Goal: Task Accomplishment & Management: Manage account settings

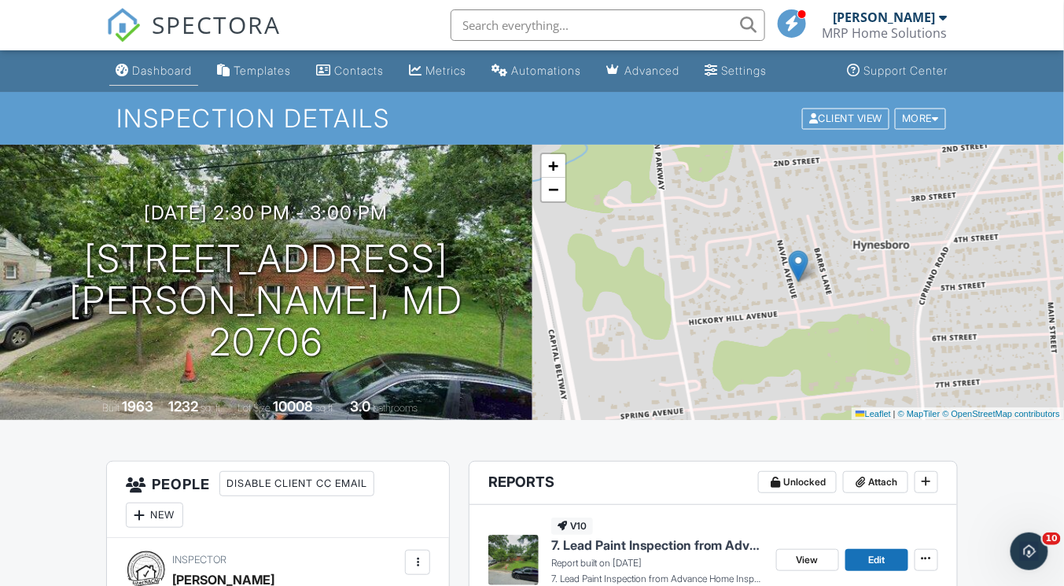
click at [146, 69] on div "Dashboard" at bounding box center [162, 70] width 60 height 13
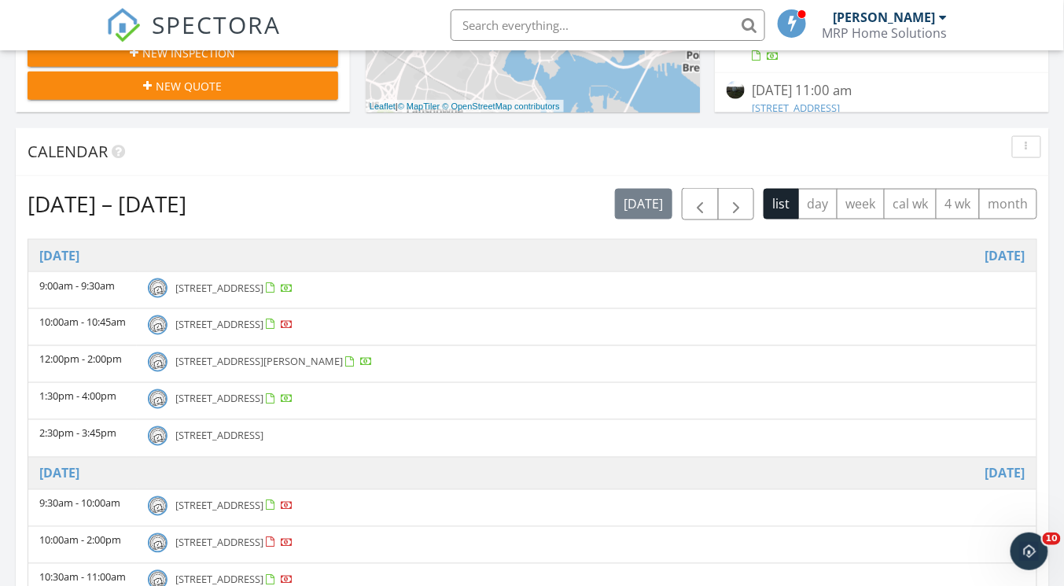
scroll to position [566, 0]
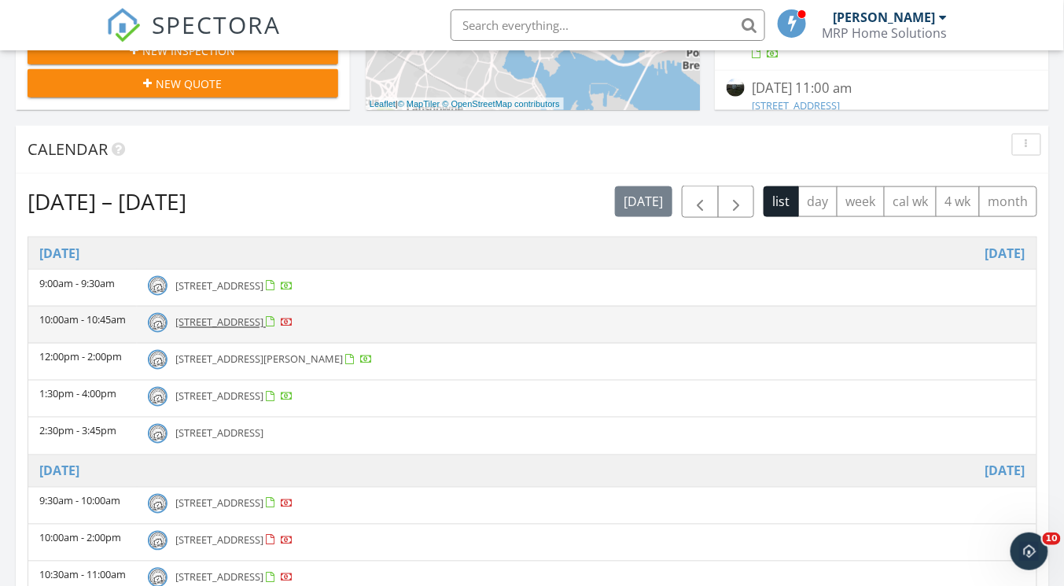
click at [263, 322] on span "129 E West St, Baltimore 21230" at bounding box center [219, 322] width 88 height 14
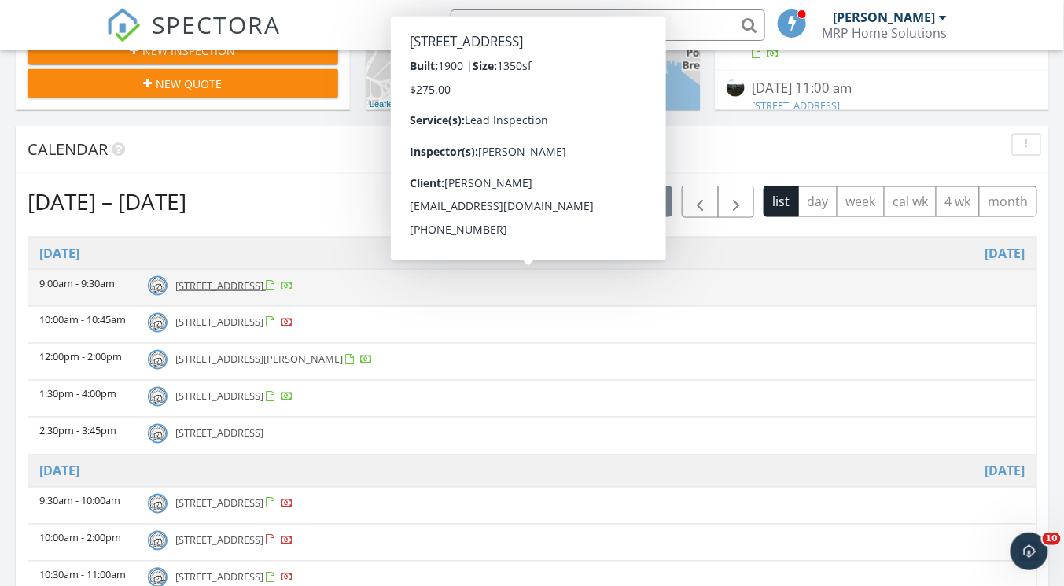
click at [303, 292] on td "[STREET_ADDRESS]" at bounding box center [586, 287] width 899 height 37
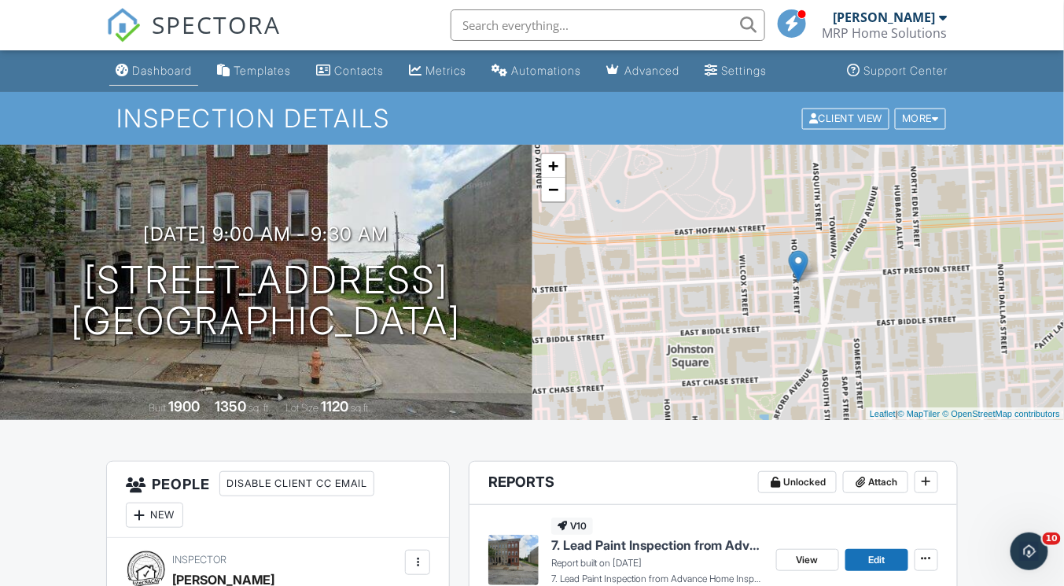
click at [164, 78] on link "Dashboard" at bounding box center [153, 71] width 89 height 29
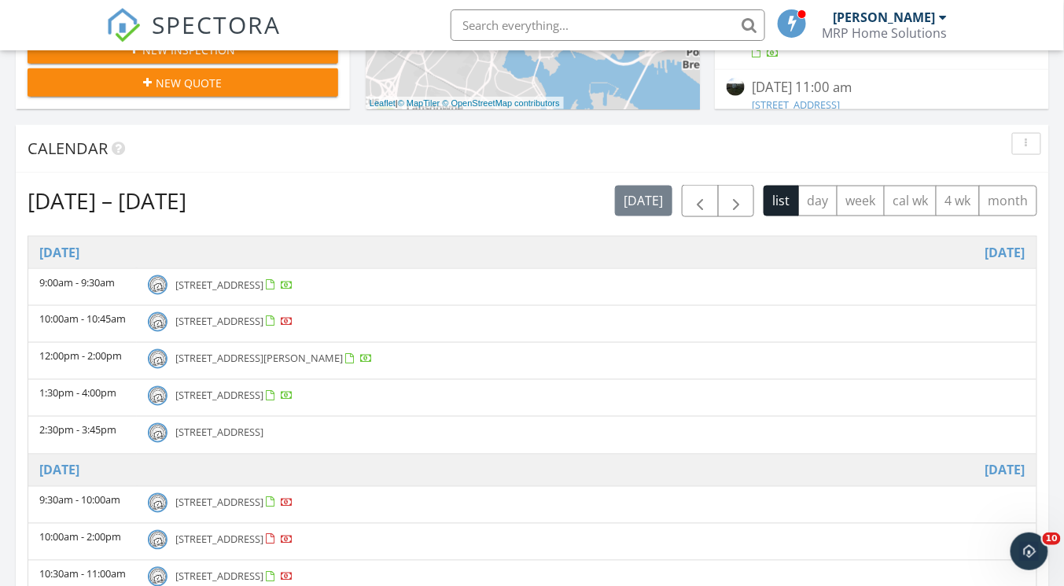
scroll to position [629, 0]
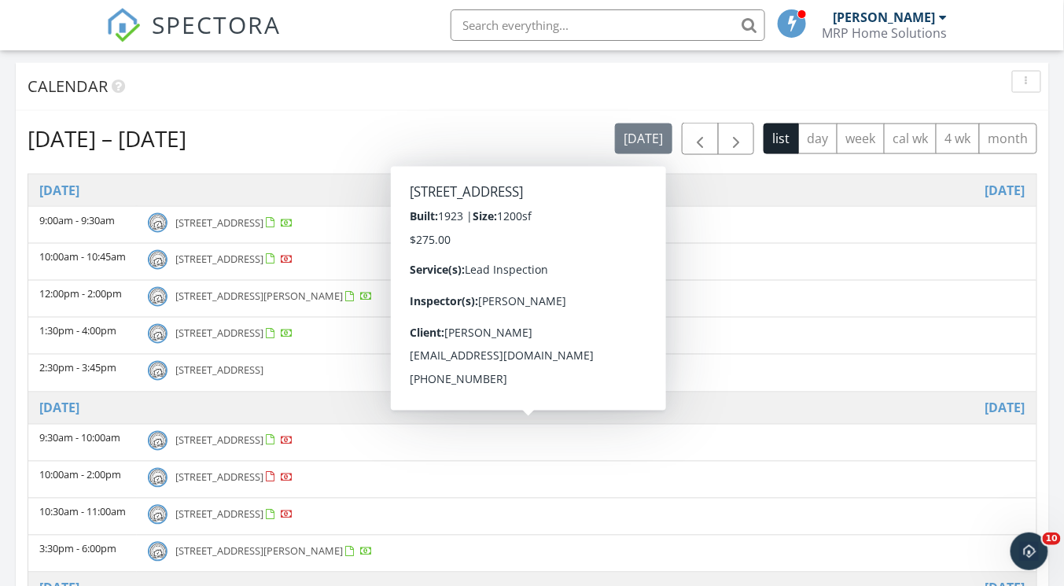
click at [263, 433] on span "3331 Avondale Ave, Baltimore 21215" at bounding box center [219, 440] width 88 height 14
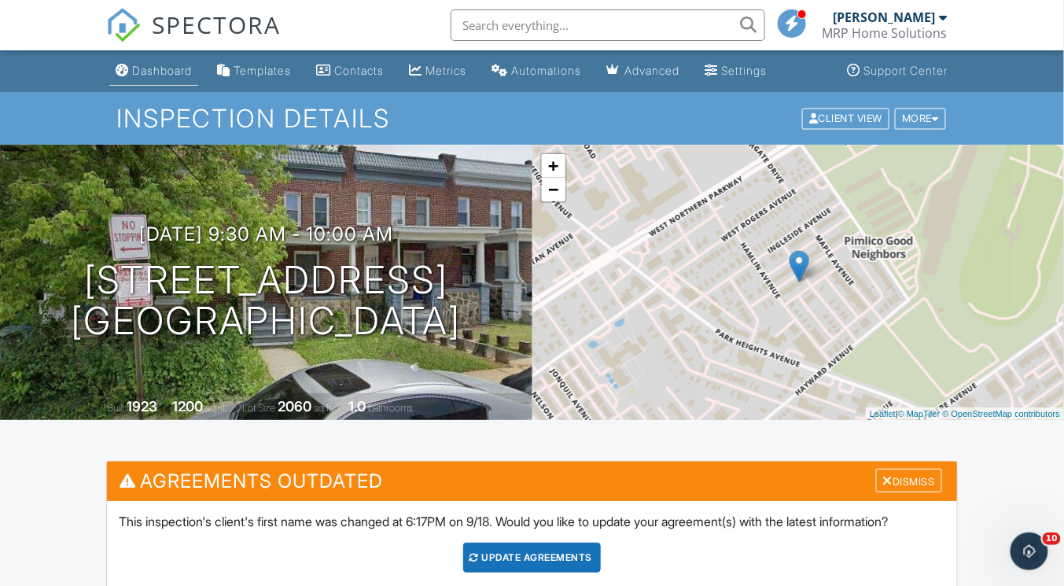
click at [145, 64] on div "Dashboard" at bounding box center [162, 70] width 60 height 13
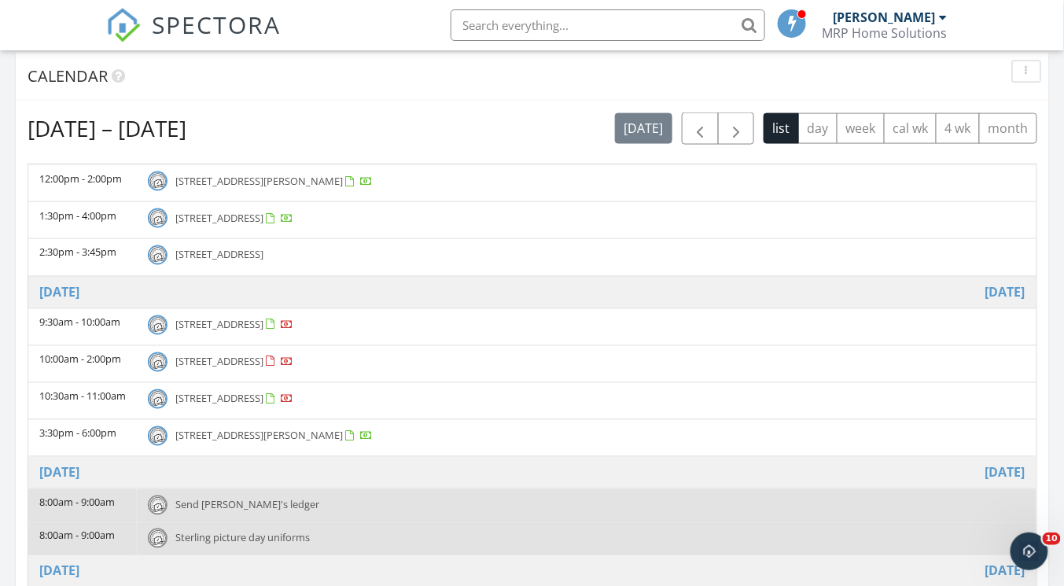
scroll to position [755, 0]
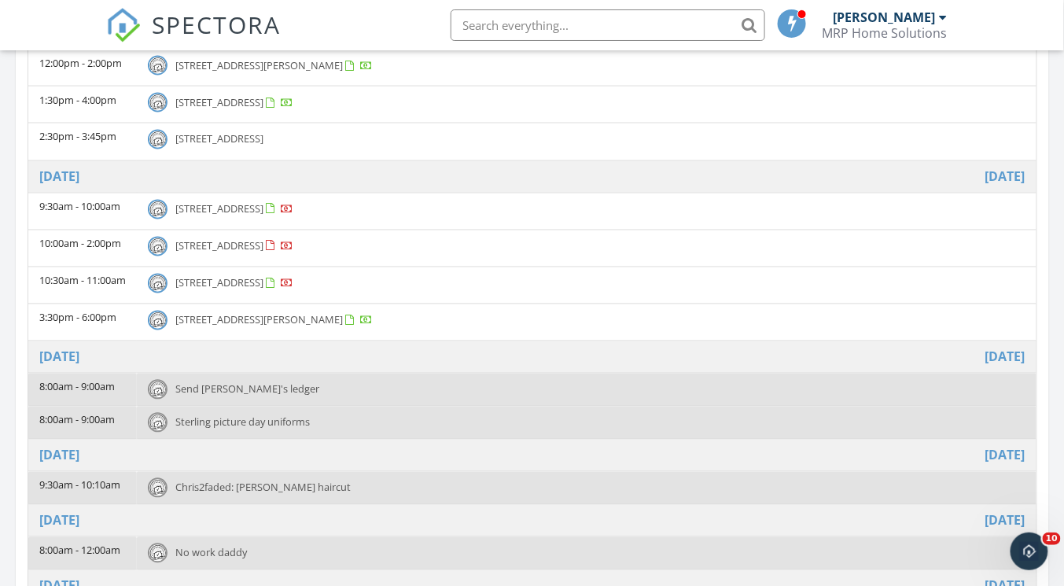
click at [263, 276] on span "3333 Avondale Ave, Baltimore 21215" at bounding box center [219, 283] width 88 height 14
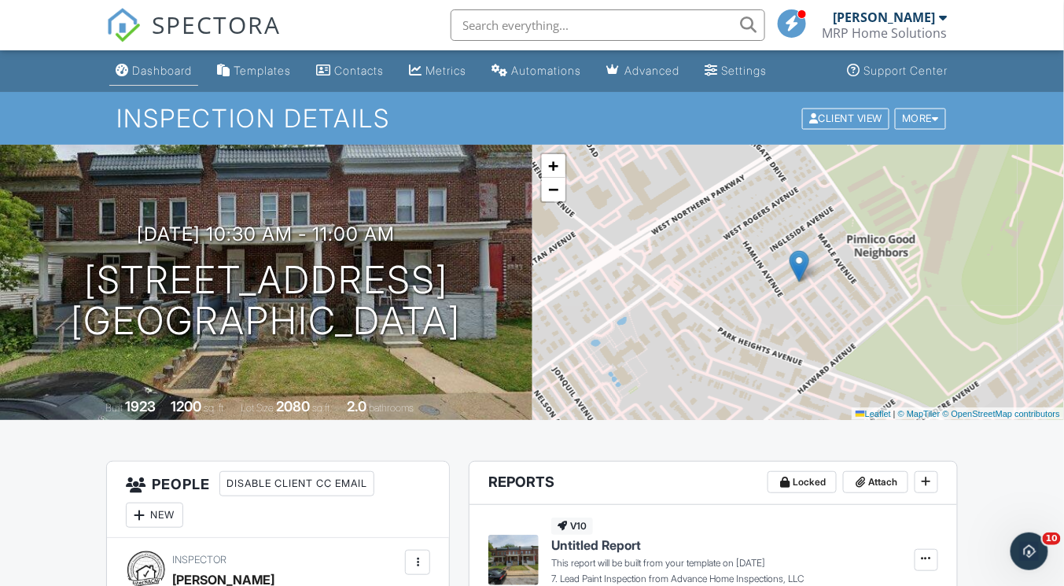
click at [151, 63] on link "Dashboard" at bounding box center [153, 71] width 89 height 29
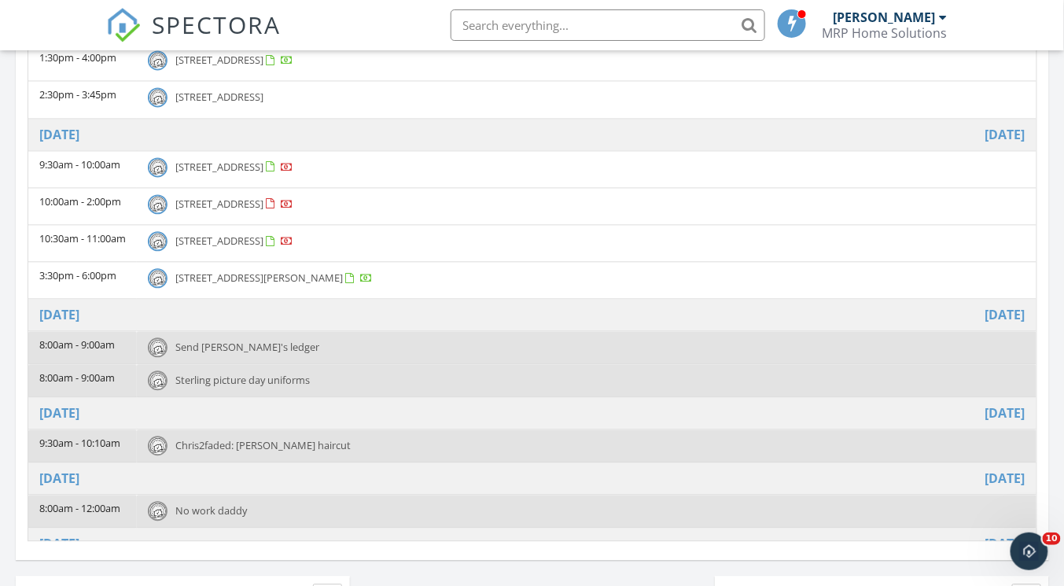
scroll to position [818, 0]
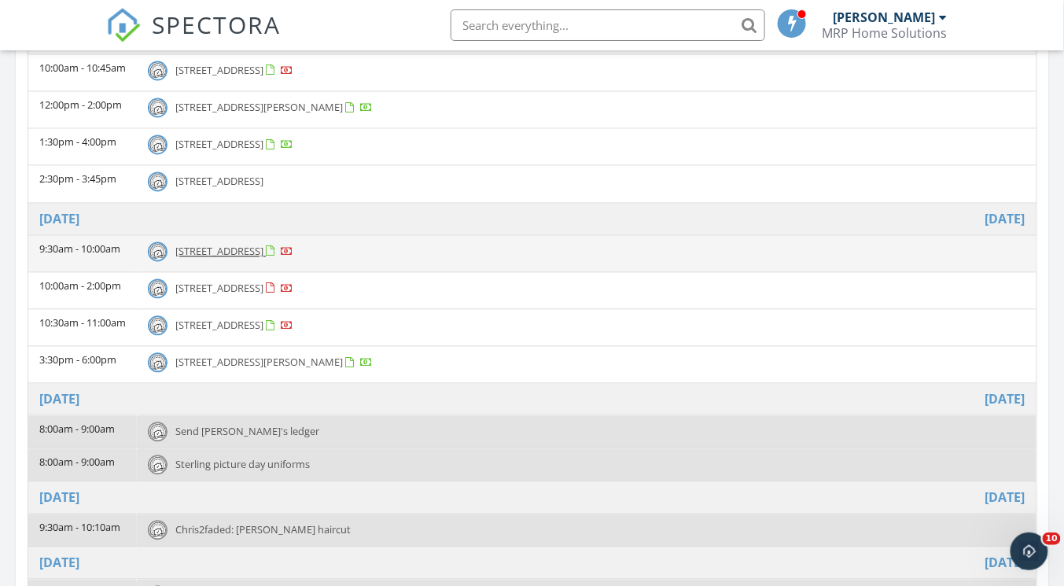
click at [224, 244] on span "[STREET_ADDRESS]" at bounding box center [219, 251] width 88 height 14
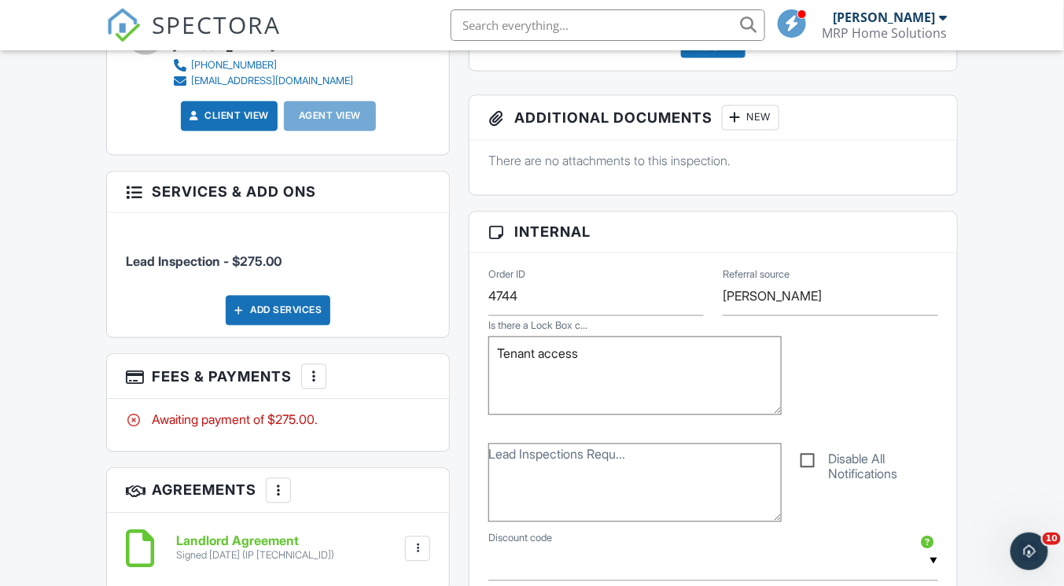
scroll to position [880, 0]
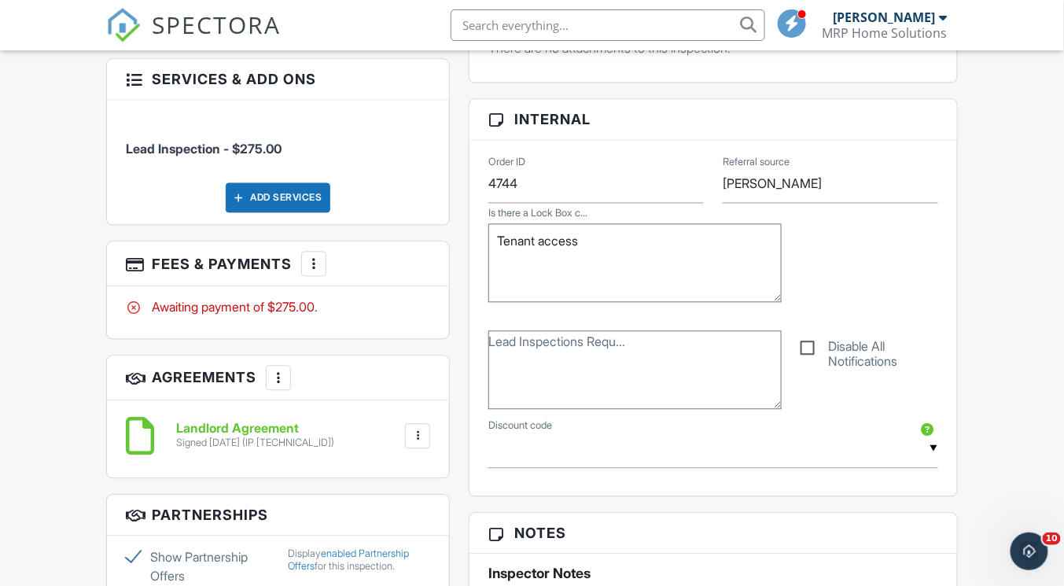
click at [594, 278] on textarea "Tenant access" at bounding box center [634, 263] width 293 height 79
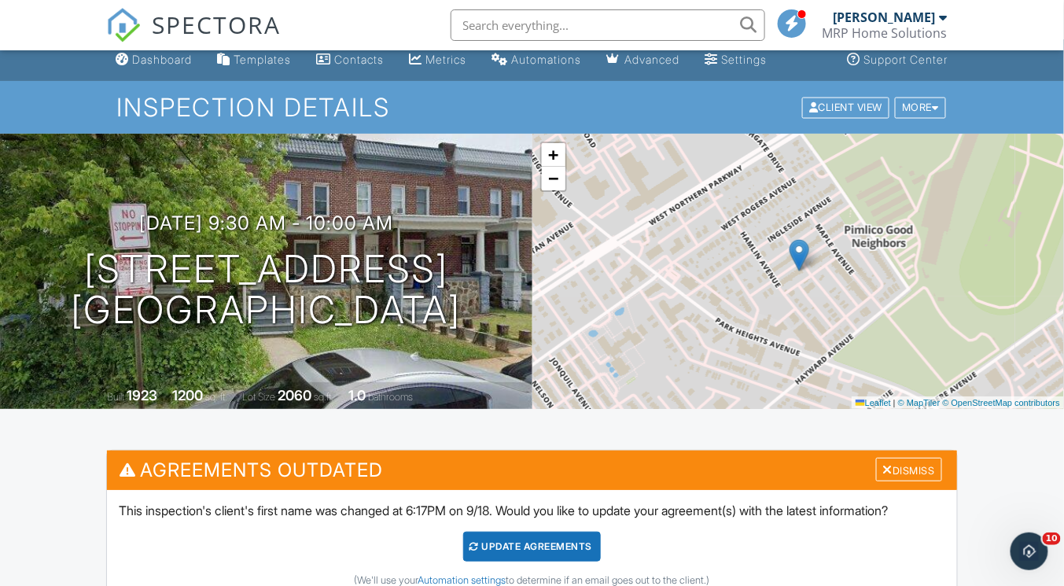
scroll to position [0, 0]
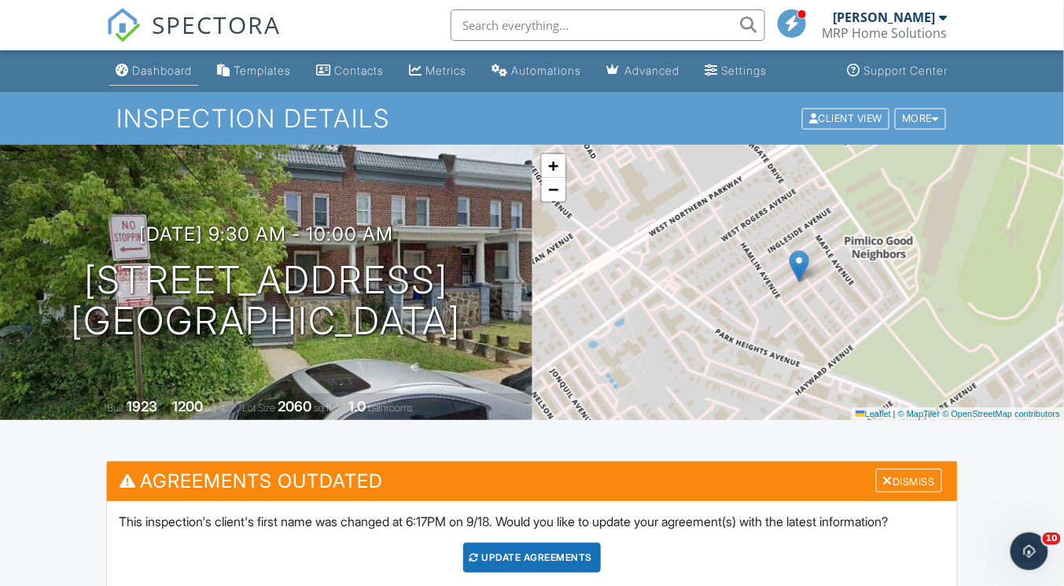
click at [182, 71] on div "Dashboard" at bounding box center [162, 70] width 60 height 13
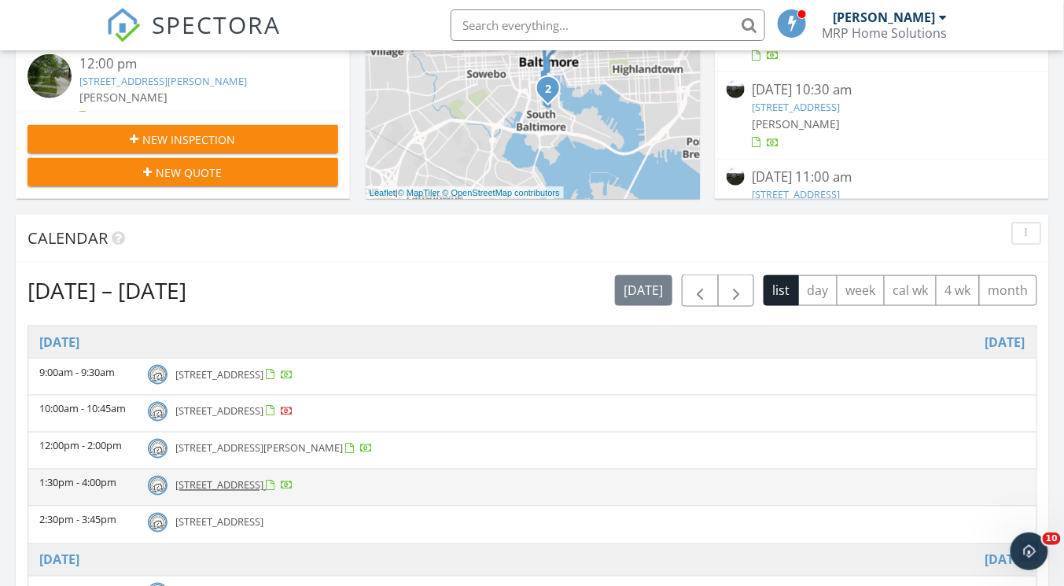
scroll to position [377, 0]
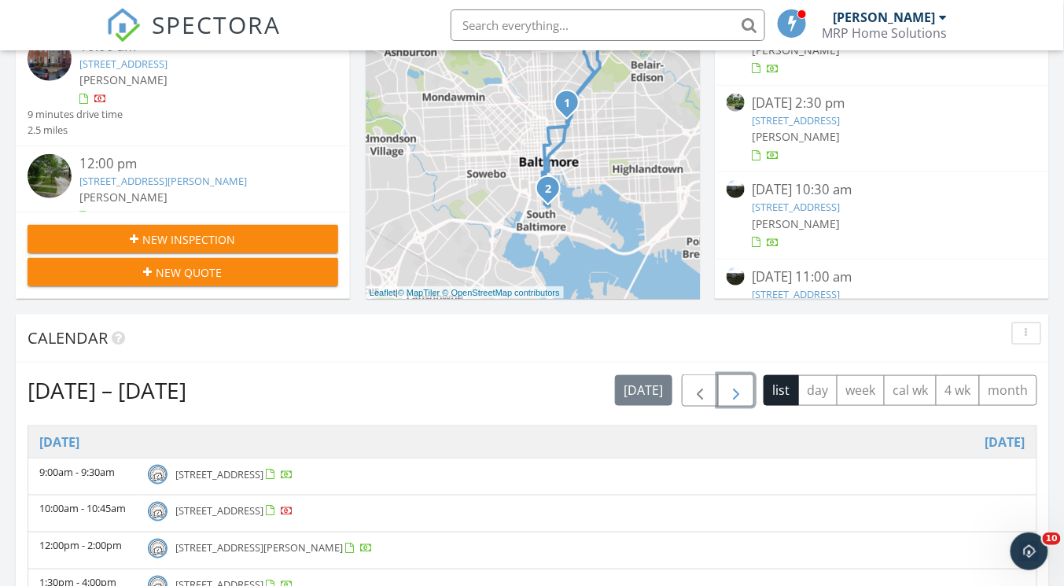
click at [738, 386] on span "button" at bounding box center [735, 390] width 19 height 19
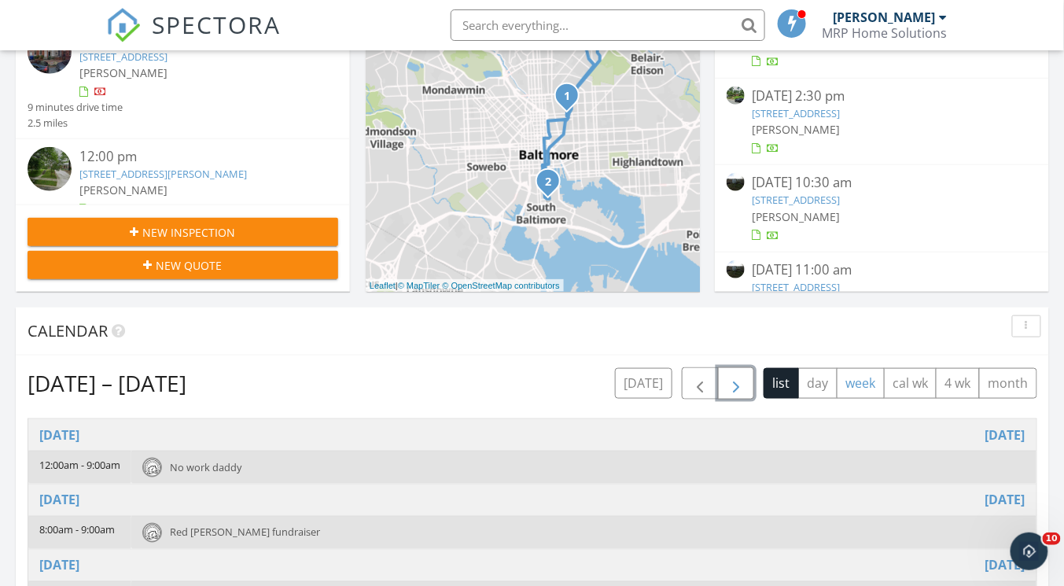
scroll to position [440, 0]
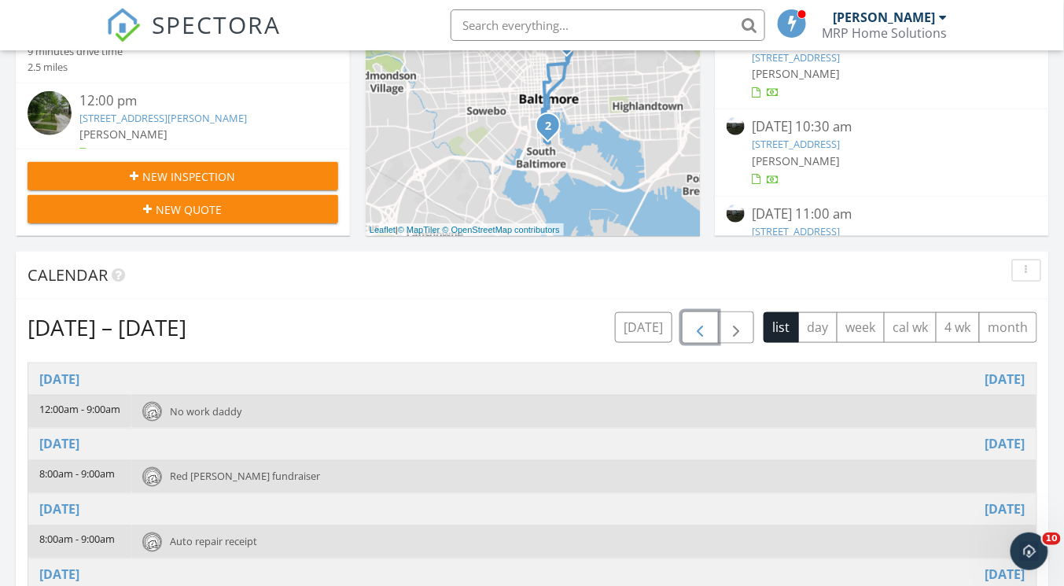
click at [703, 328] on span "button" at bounding box center [699, 327] width 19 height 19
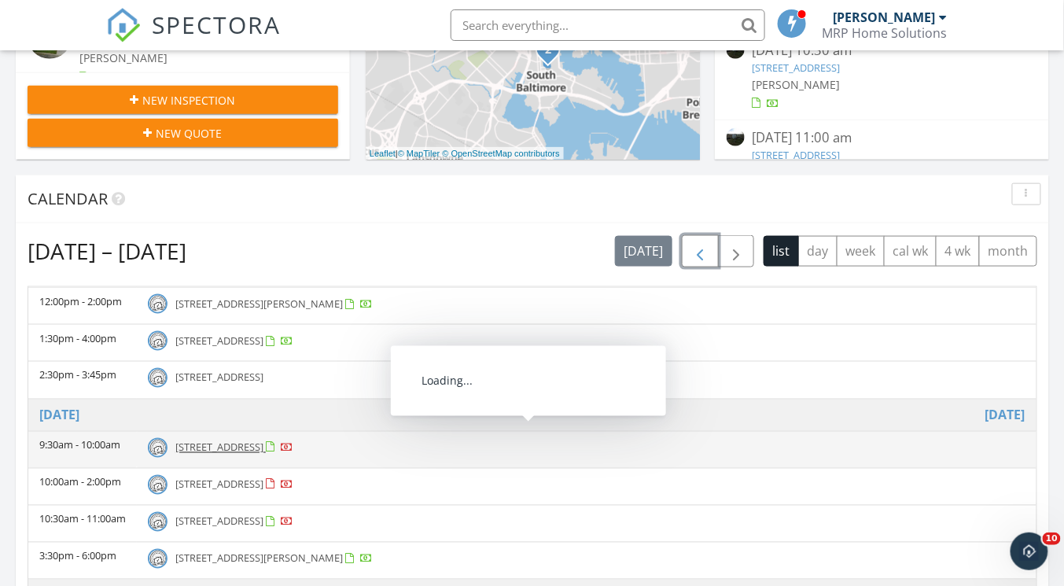
scroll to position [566, 0]
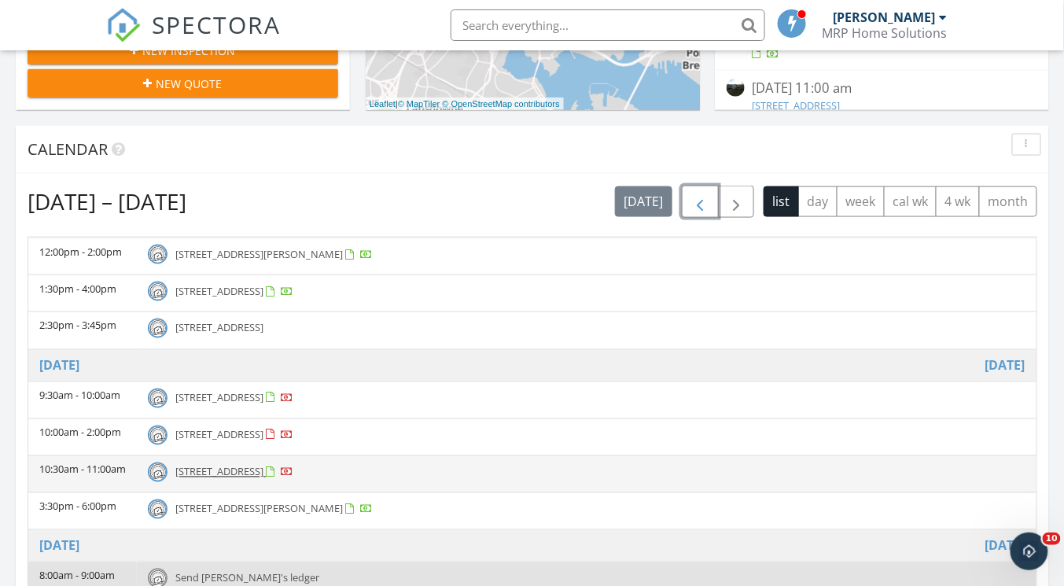
click at [237, 475] on td "3333 Avondale Ave, Baltimore 21215" at bounding box center [586, 473] width 899 height 37
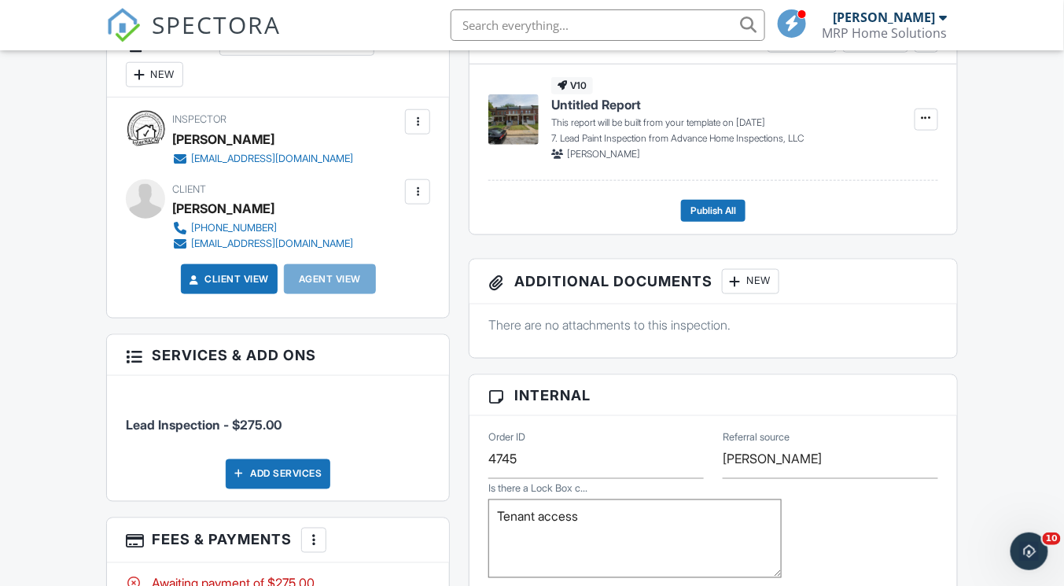
click at [523, 31] on input "text" at bounding box center [607, 24] width 314 height 31
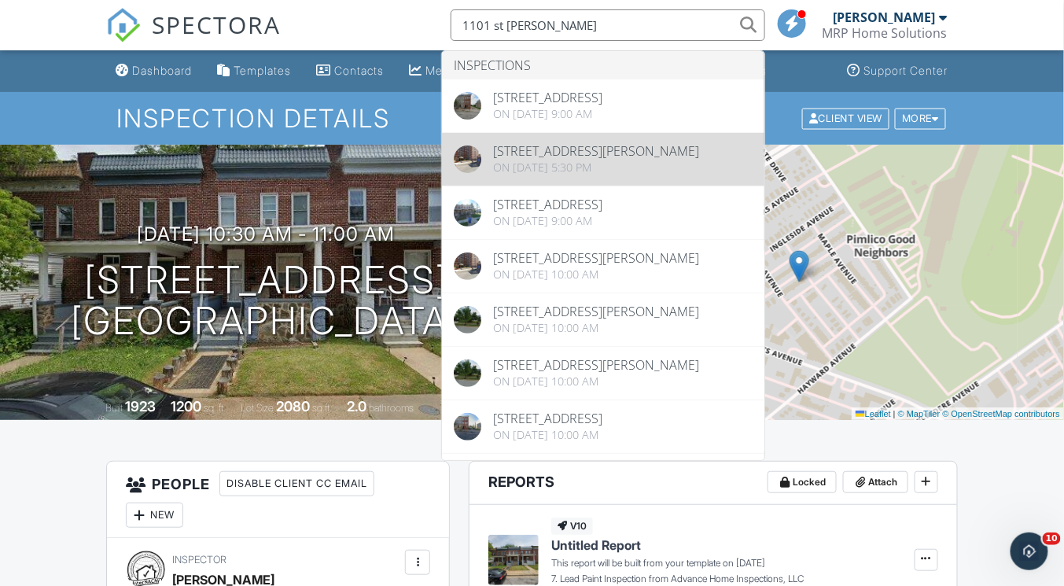
type input "1101 st paul"
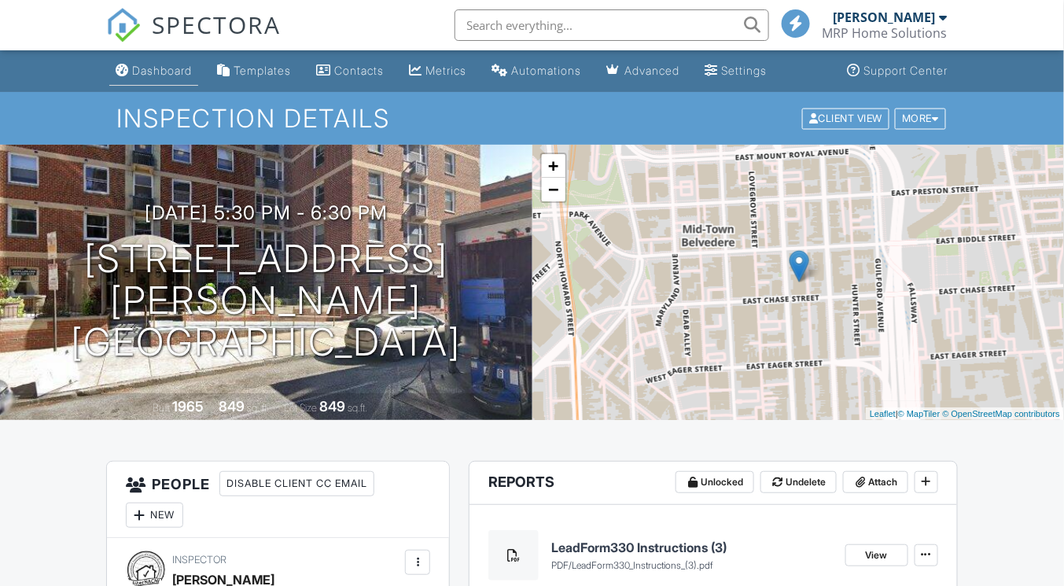
click at [181, 69] on div "Dashboard" at bounding box center [162, 70] width 60 height 13
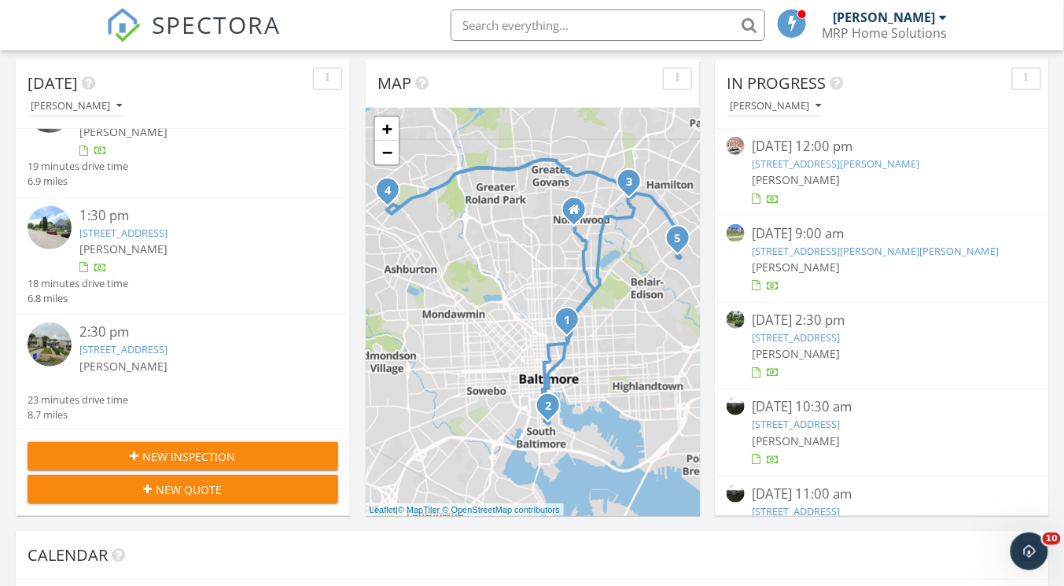
scroll to position [252, 0]
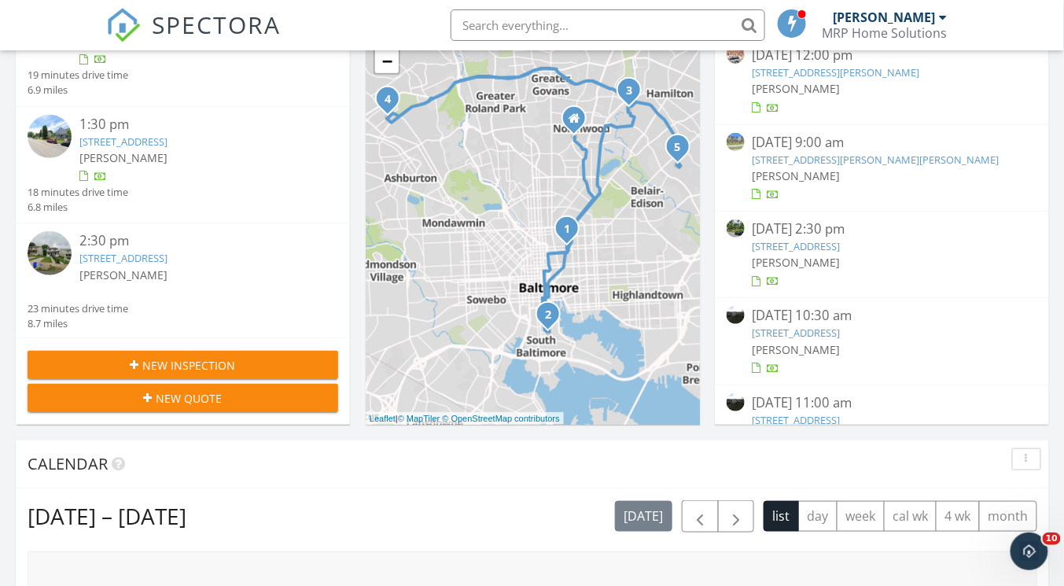
click at [148, 358] on span "New Inspection" at bounding box center [189, 365] width 93 height 17
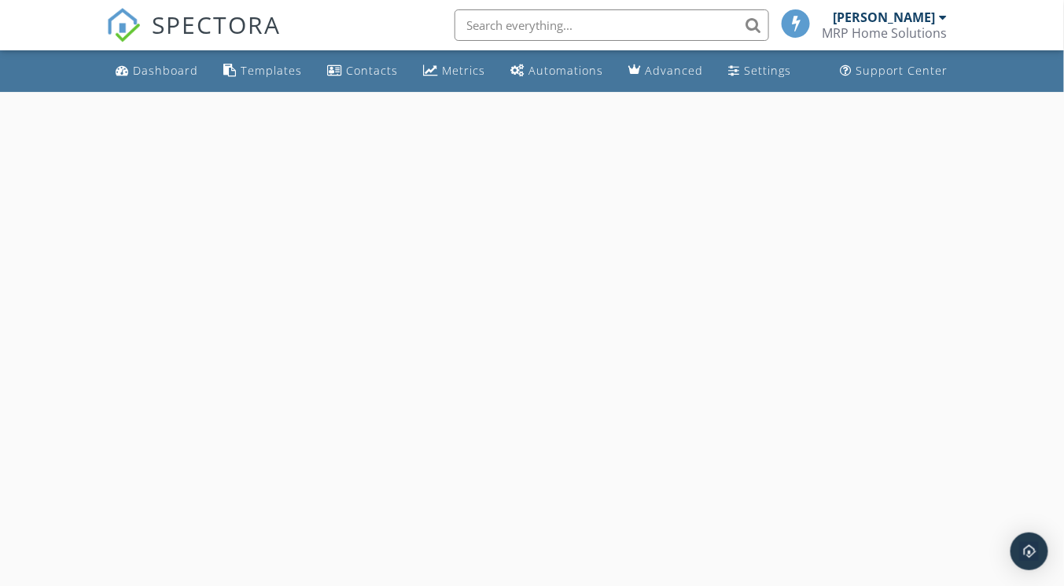
select select "8"
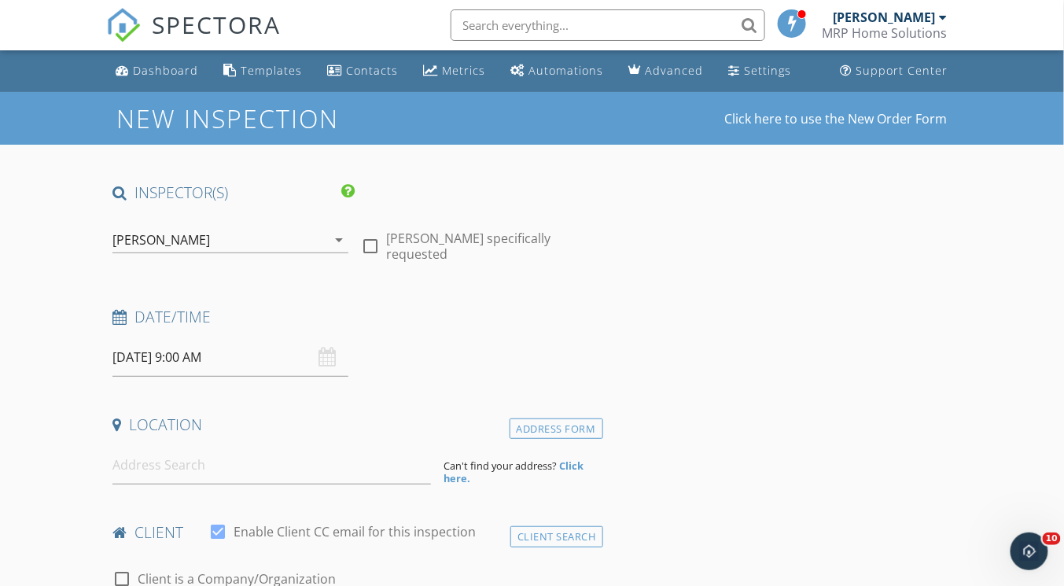
click at [154, 355] on input "[DATE] 9:00 AM" at bounding box center [230, 357] width 236 height 39
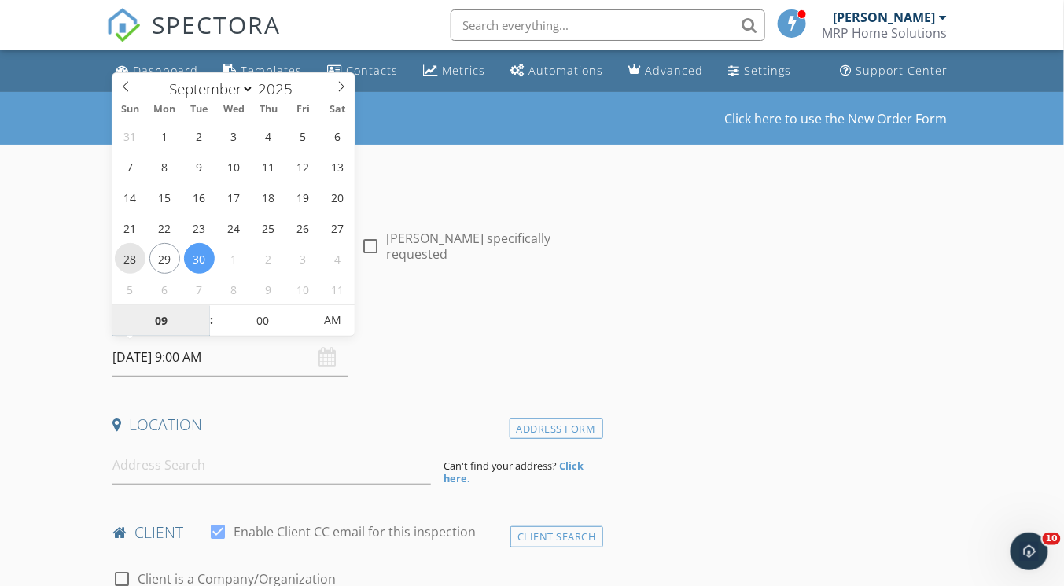
type input "09/28/2025 9:00 AM"
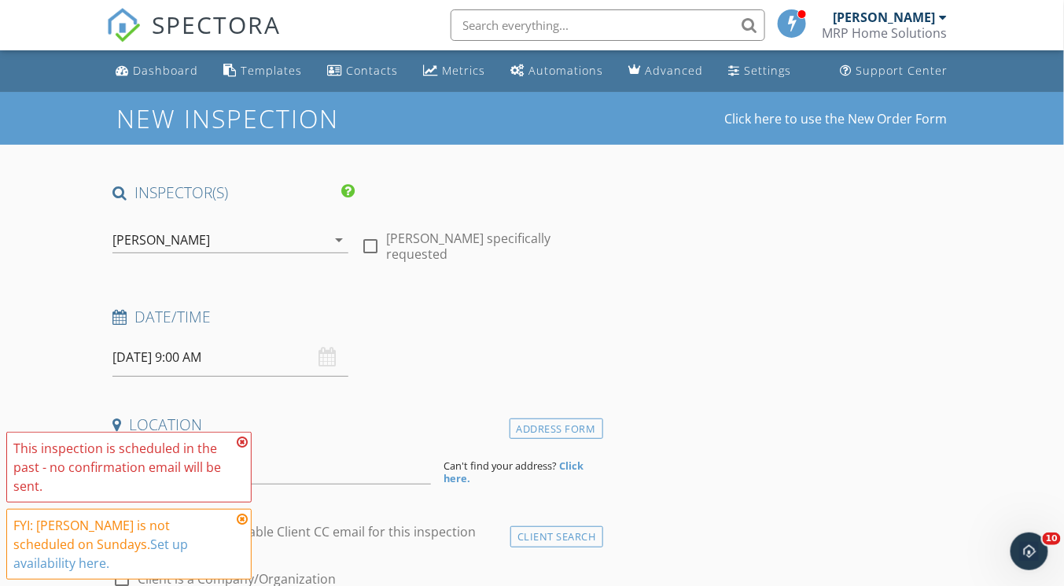
click at [247, 448] on icon at bounding box center [242, 442] width 11 height 13
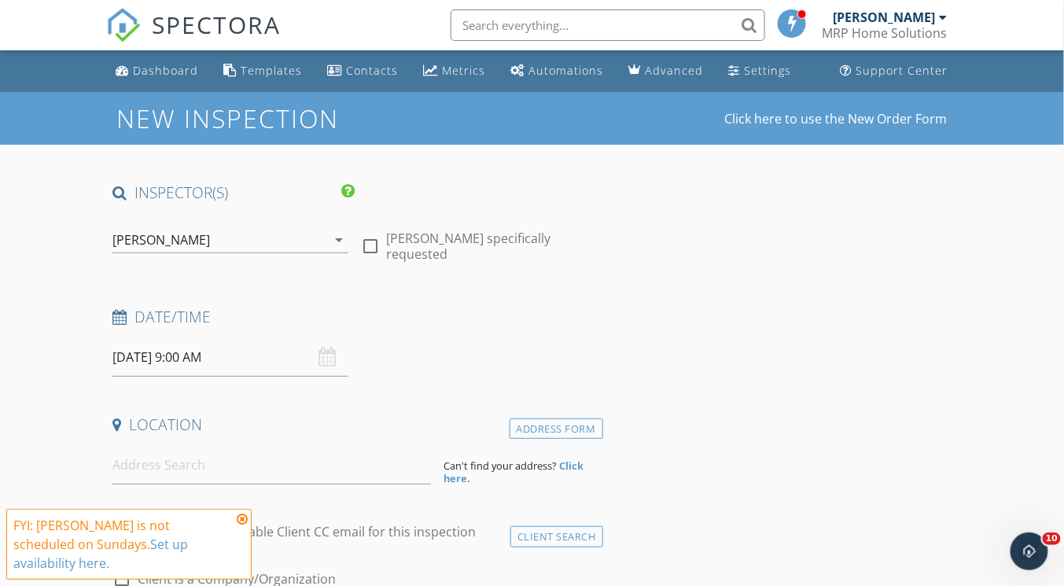
drag, startPoint x: 244, startPoint y: 539, endPoint x: 222, endPoint y: 497, distance: 47.1
click at [244, 525] on icon at bounding box center [242, 519] width 11 height 13
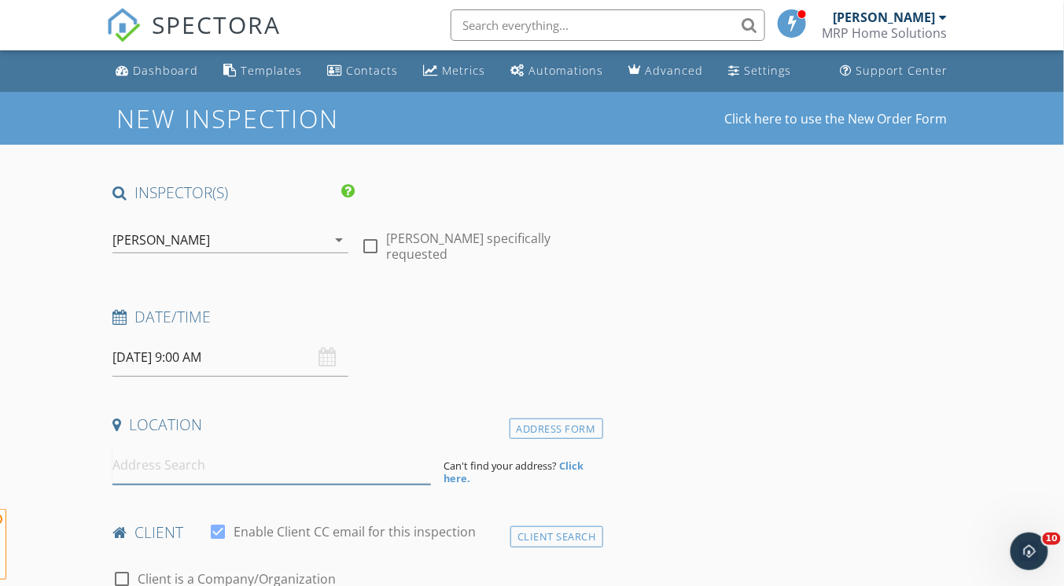
click at [208, 466] on input at bounding box center [271, 465] width 318 height 39
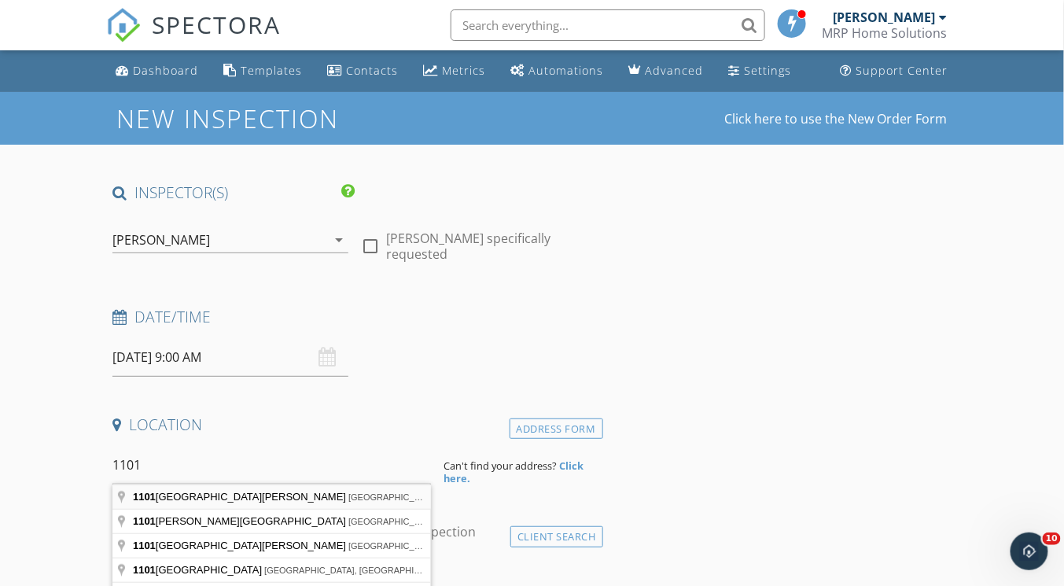
type input "1101 Saint Paul Street, Baltimore, MD, USA"
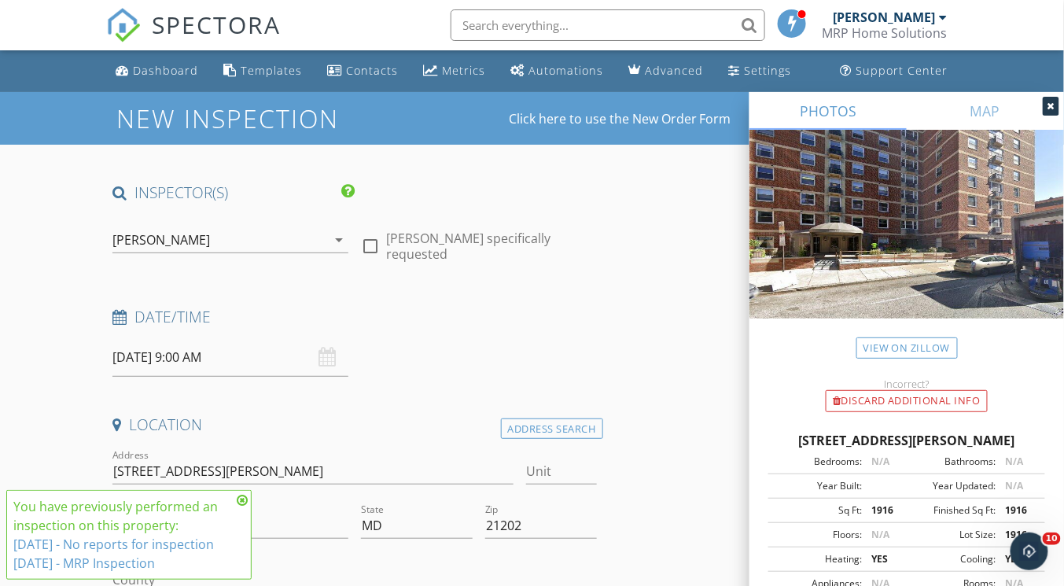
click at [243, 500] on icon at bounding box center [242, 500] width 11 height 13
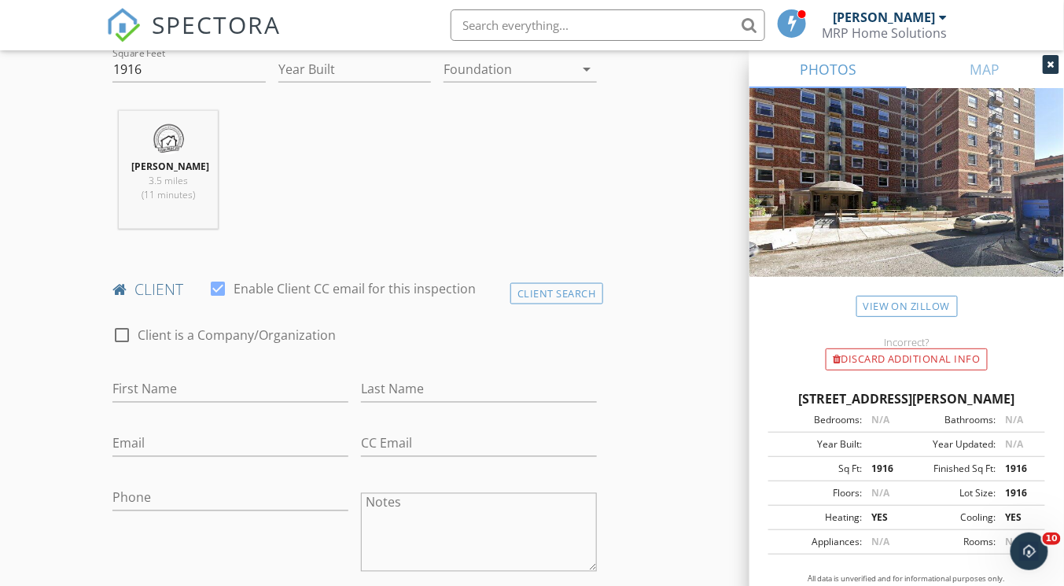
scroll to position [566, 0]
click at [563, 286] on div "Client Search" at bounding box center [556, 291] width 93 height 21
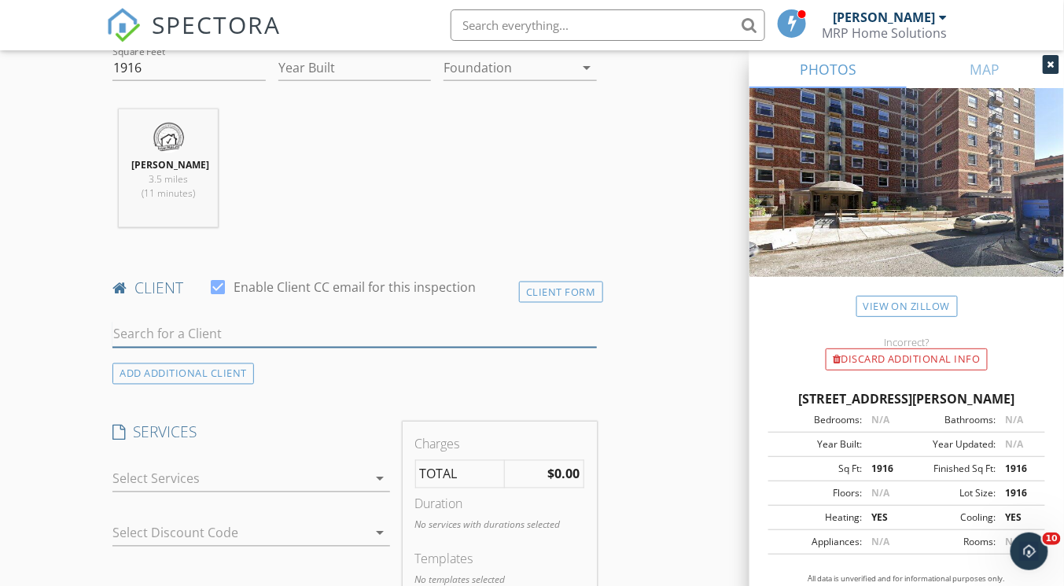
click at [219, 333] on input "text" at bounding box center [353, 335] width 483 height 26
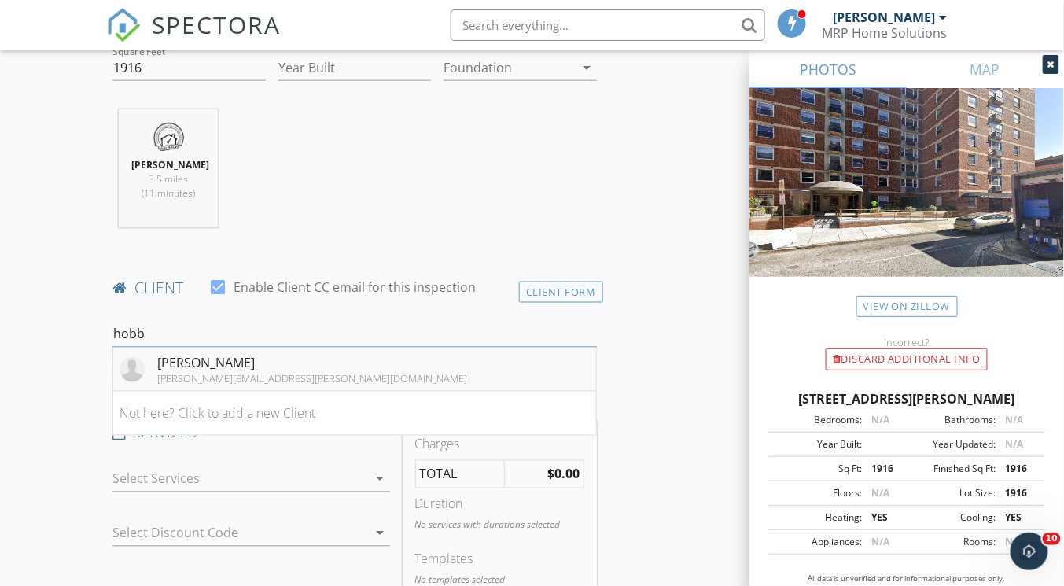
type input "hobb"
click at [268, 359] on li "Kenneth Hobbs kenn.hobbs@gmail.com" at bounding box center [354, 369] width 482 height 44
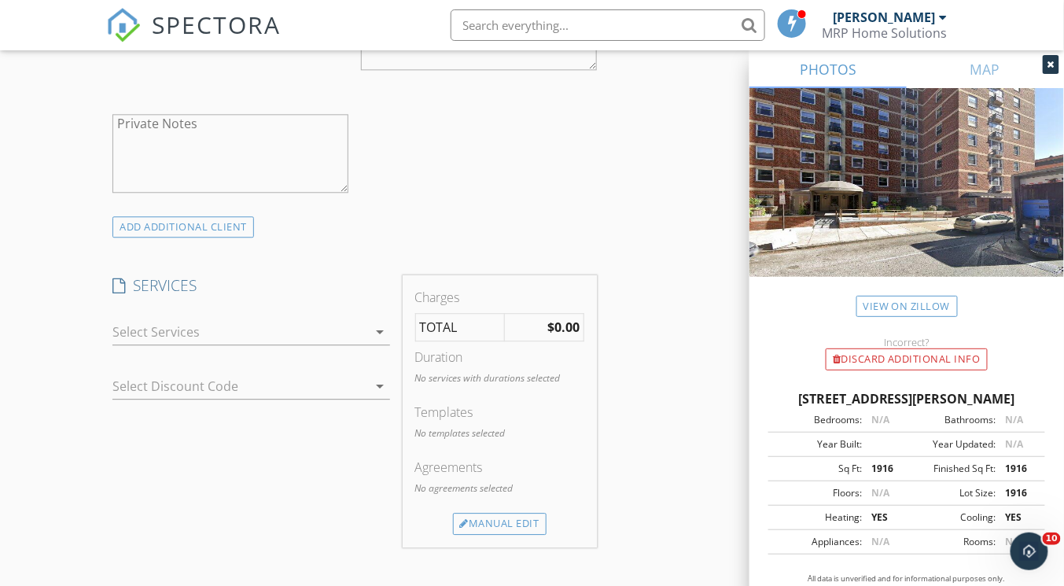
scroll to position [1069, 0]
click at [382, 324] on icon "arrow_drop_down" at bounding box center [380, 328] width 19 height 19
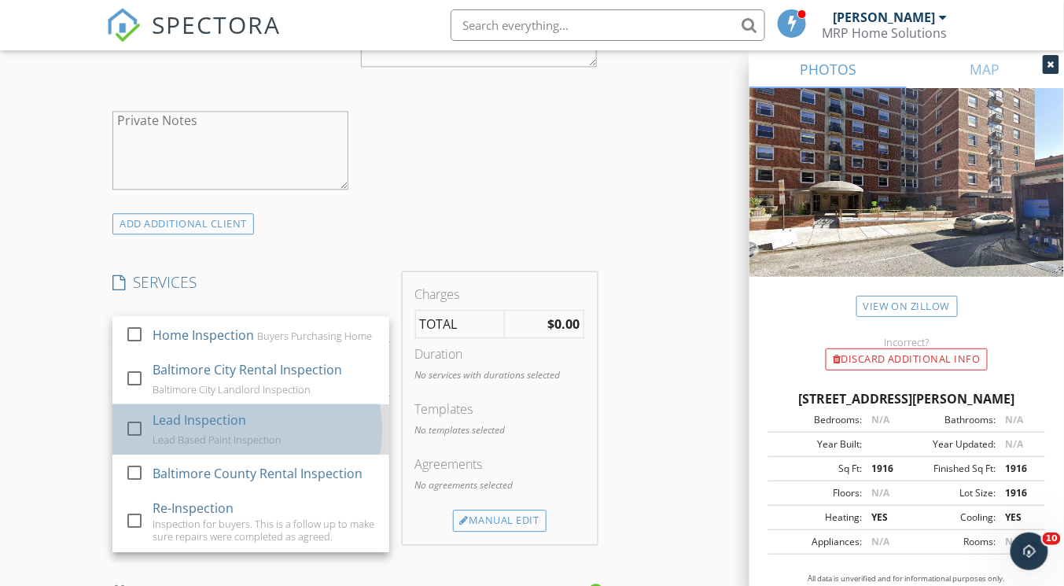
click at [246, 433] on div "Lead Inspection Lead Based Paint Inspection" at bounding box center [265, 429] width 224 height 50
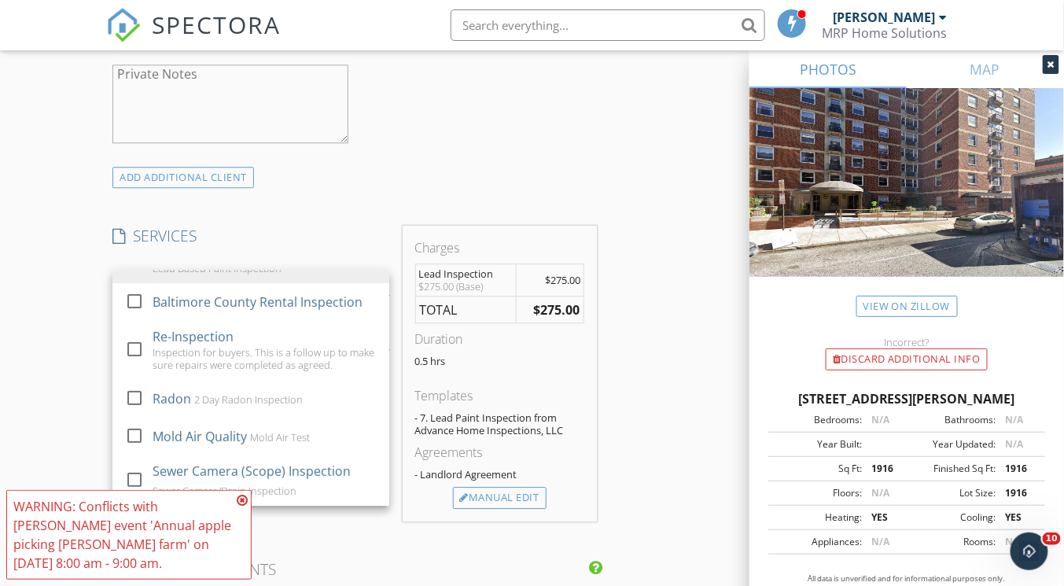
scroll to position [1195, 0]
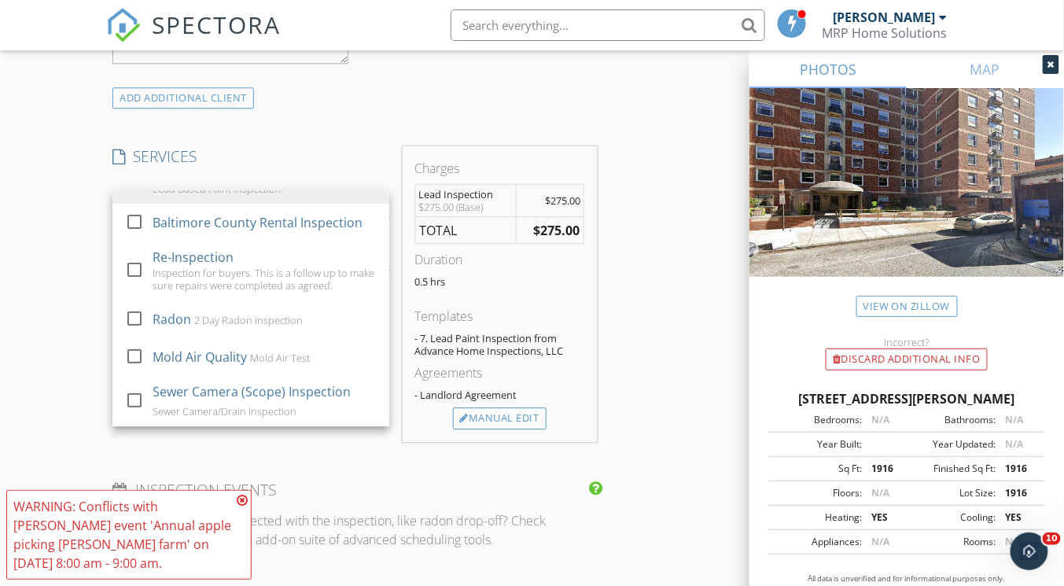
click at [245, 499] on icon at bounding box center [242, 500] width 11 height 13
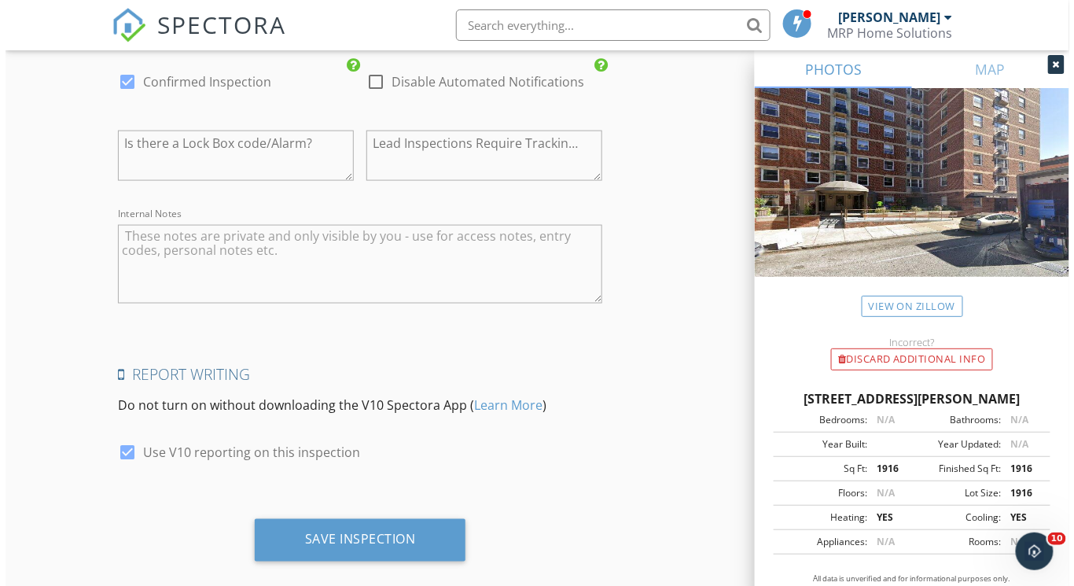
scroll to position [2323, 0]
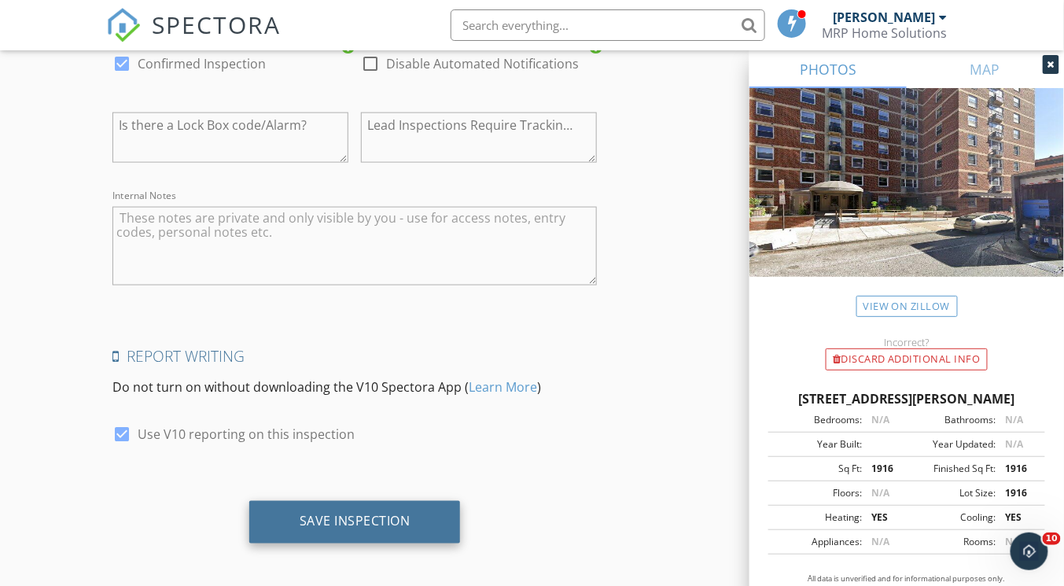
click at [348, 513] on div "Save Inspection" at bounding box center [355, 521] width 111 height 16
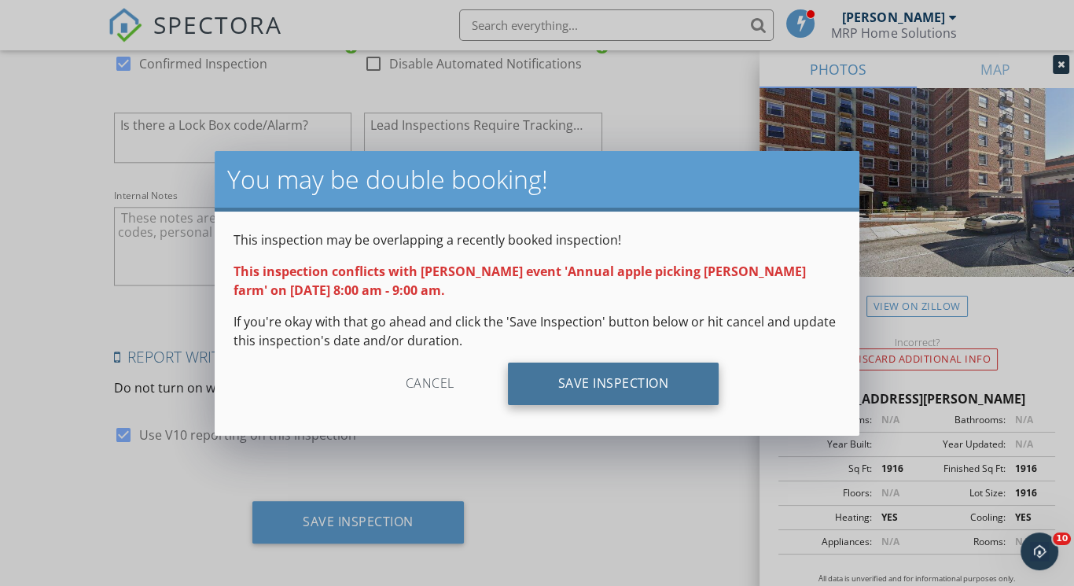
click at [524, 378] on div "Save Inspection" at bounding box center [613, 383] width 211 height 42
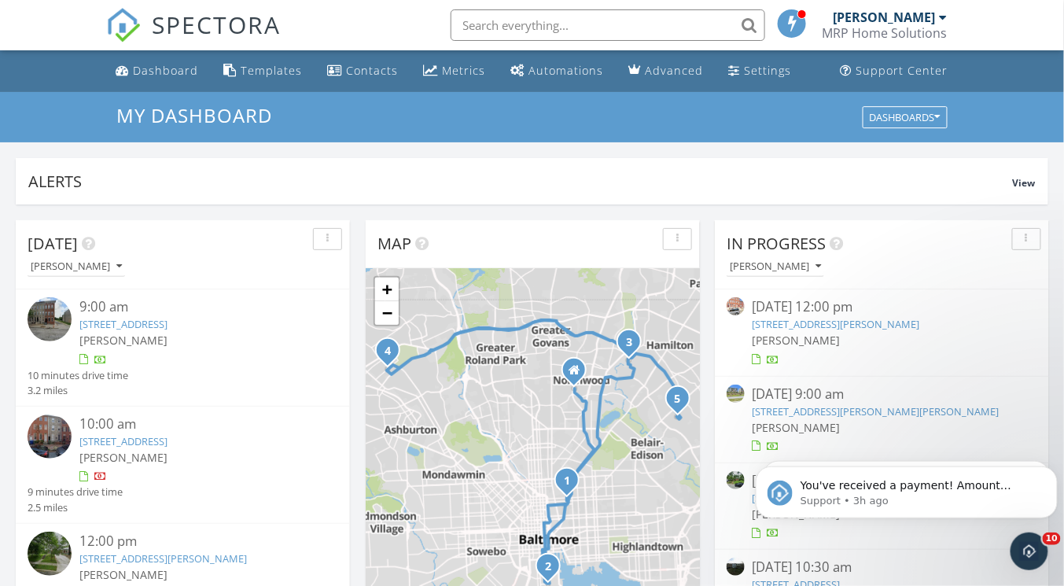
scroll to position [1450, 1083]
click at [549, 20] on input "text" at bounding box center [607, 24] width 314 height 31
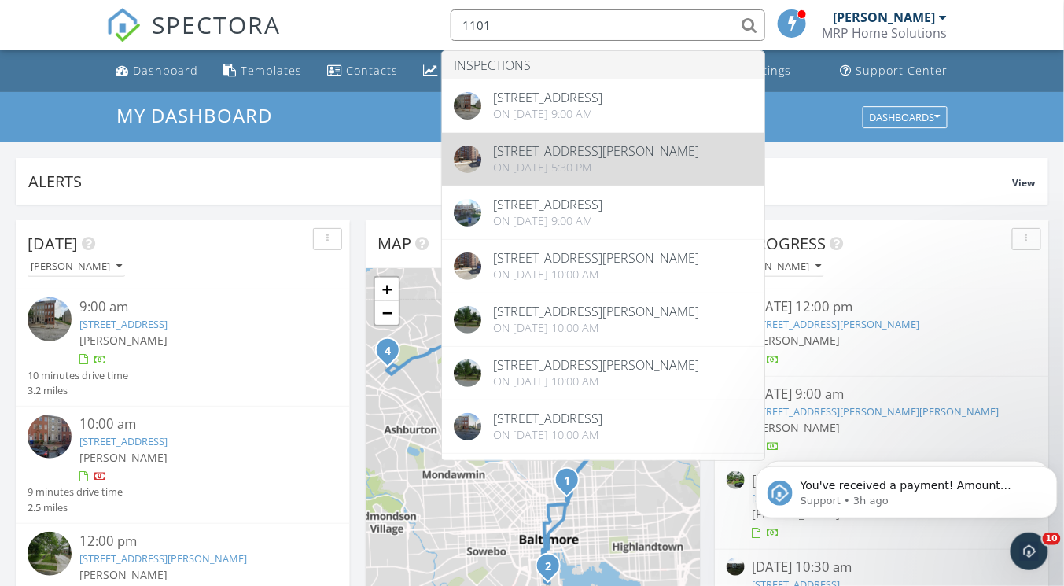
type input "1101"
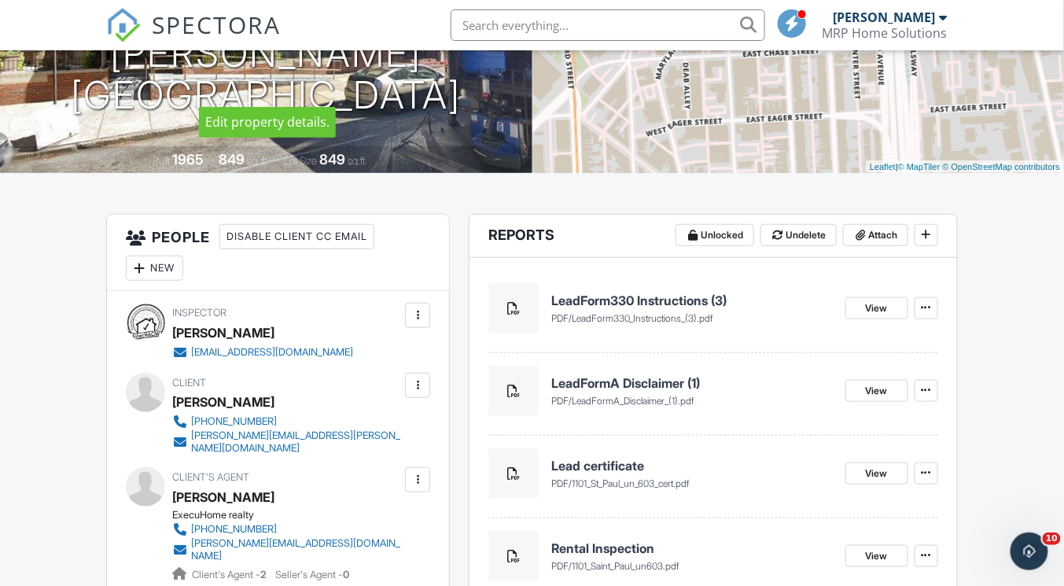
scroll to position [252, 0]
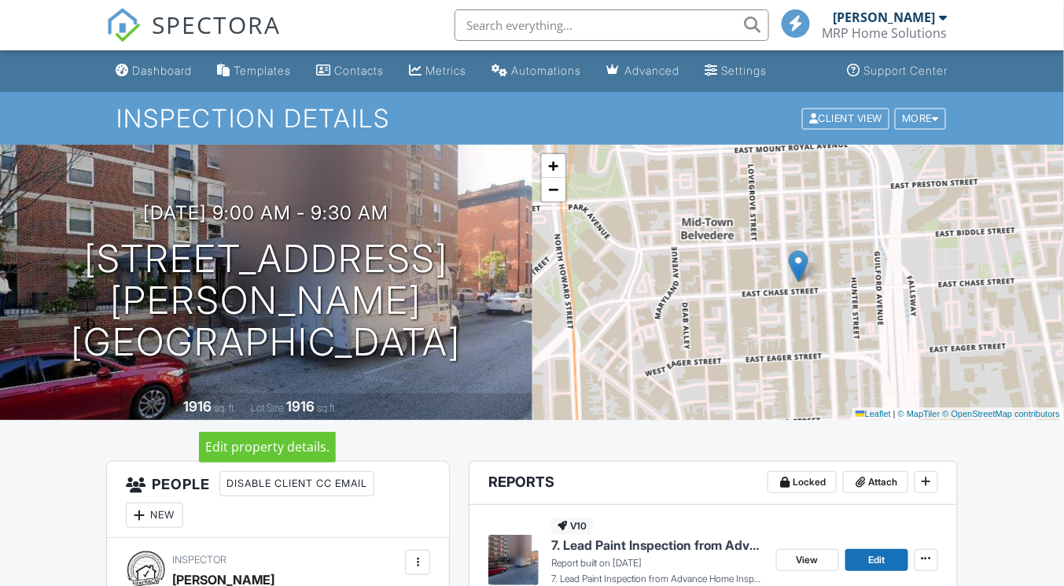
scroll to position [189, 0]
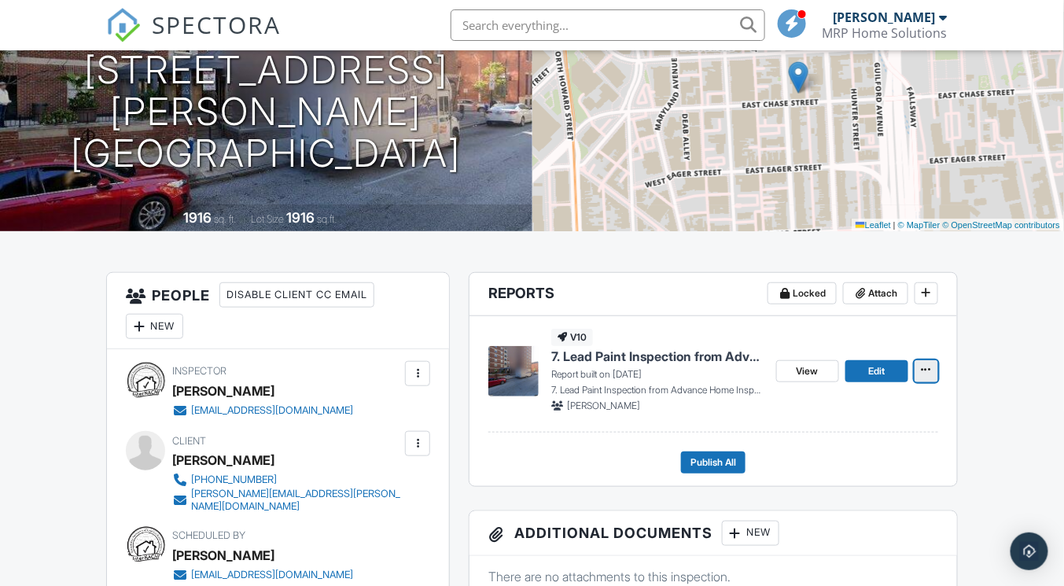
click at [933, 366] on span at bounding box center [926, 370] width 16 height 16
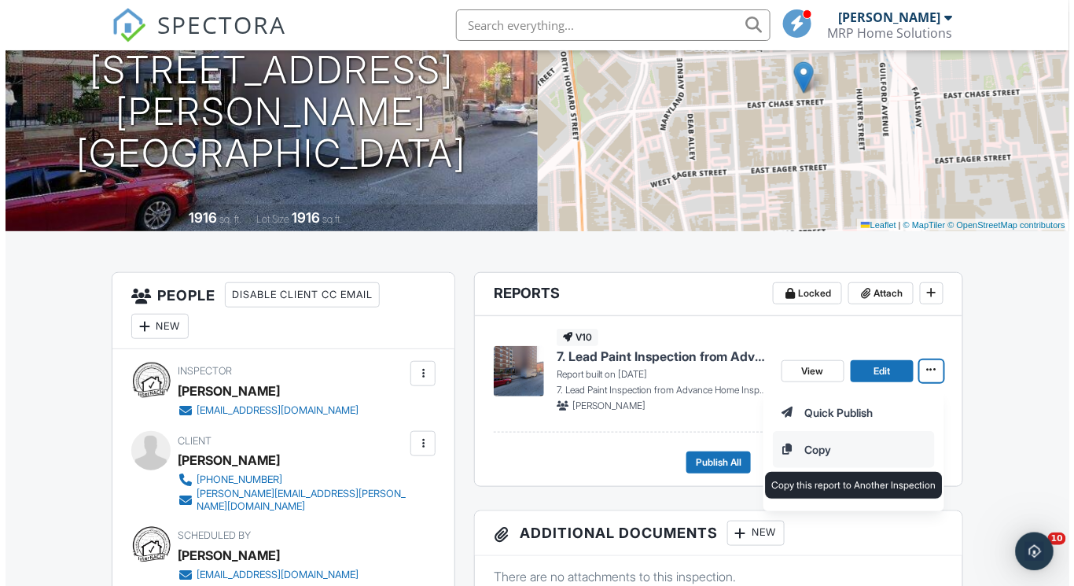
scroll to position [0, 0]
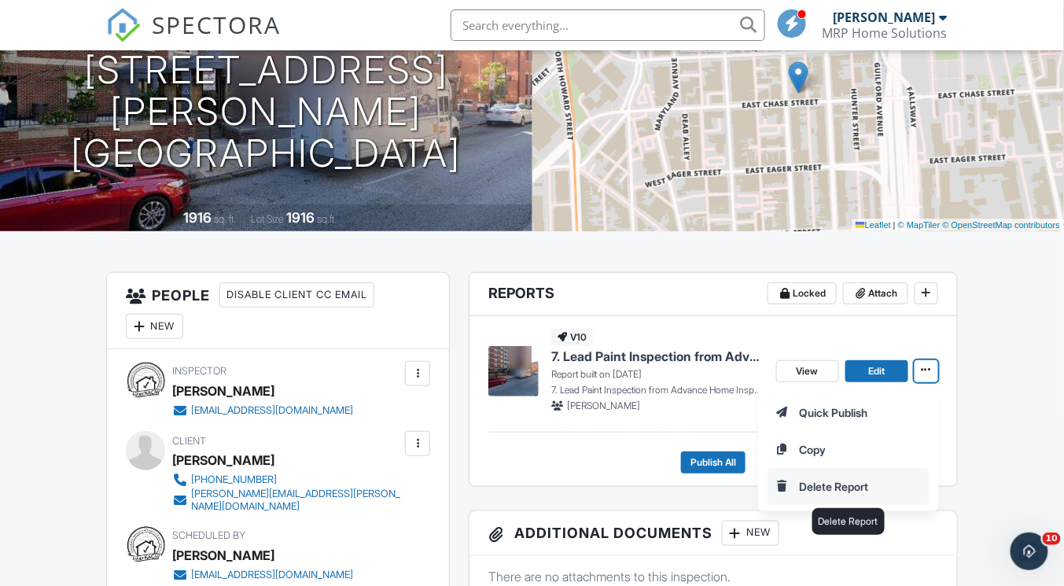
click at [828, 476] on input "Delete Report" at bounding box center [848, 486] width 160 height 35
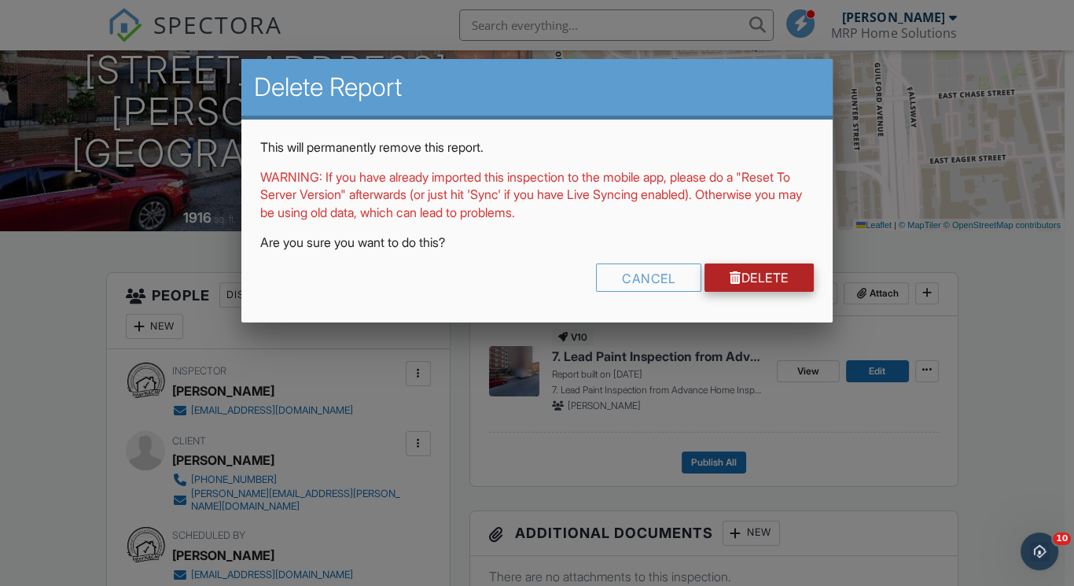
click at [769, 278] on link "Delete" at bounding box center [758, 277] width 109 height 28
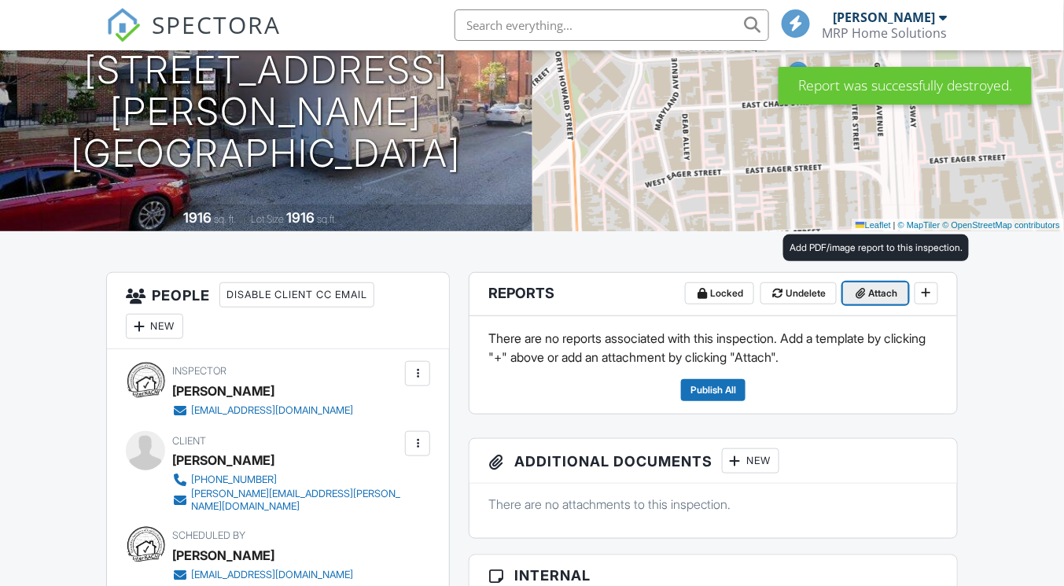
click at [878, 286] on span "Attach" at bounding box center [883, 293] width 29 height 16
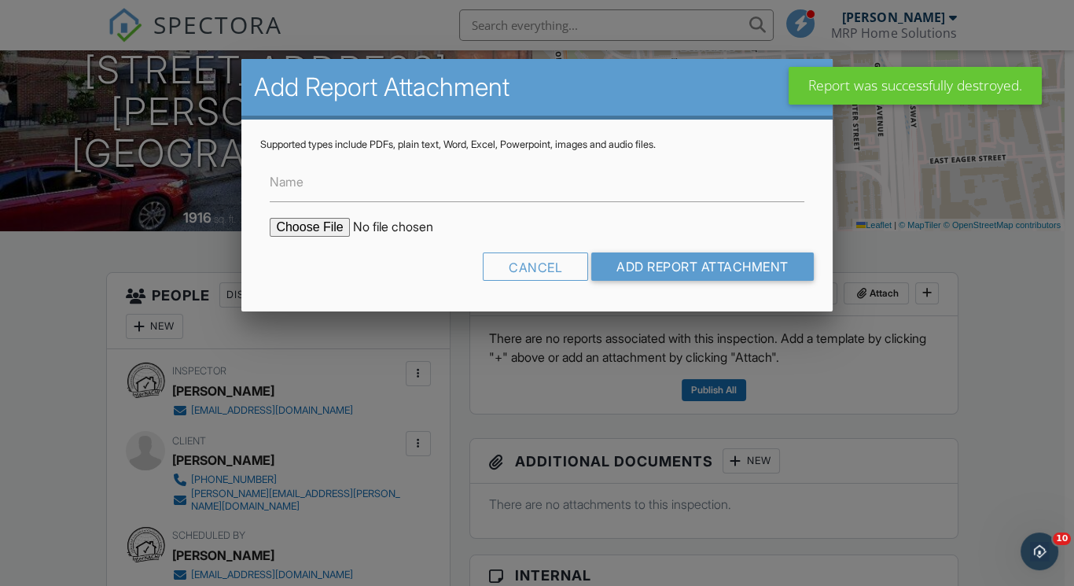
click at [333, 227] on input "file" at bounding box center [403, 227] width 267 height 19
type input "C:\fakepath\1101 St Paul un1507 cert.pdf"
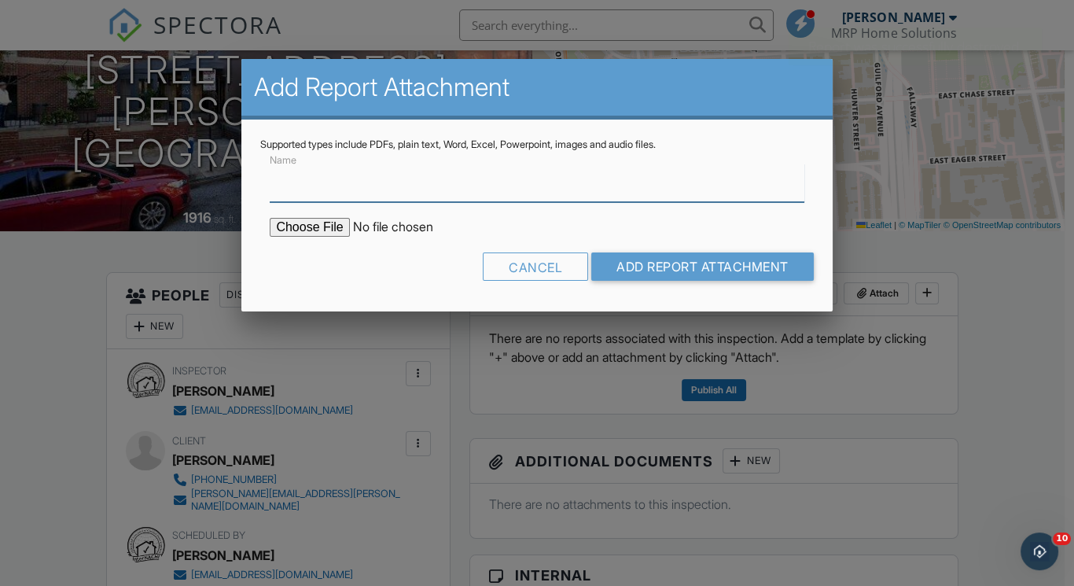
click at [476, 186] on input "Name" at bounding box center [537, 183] width 534 height 39
type input "Lead certificate"
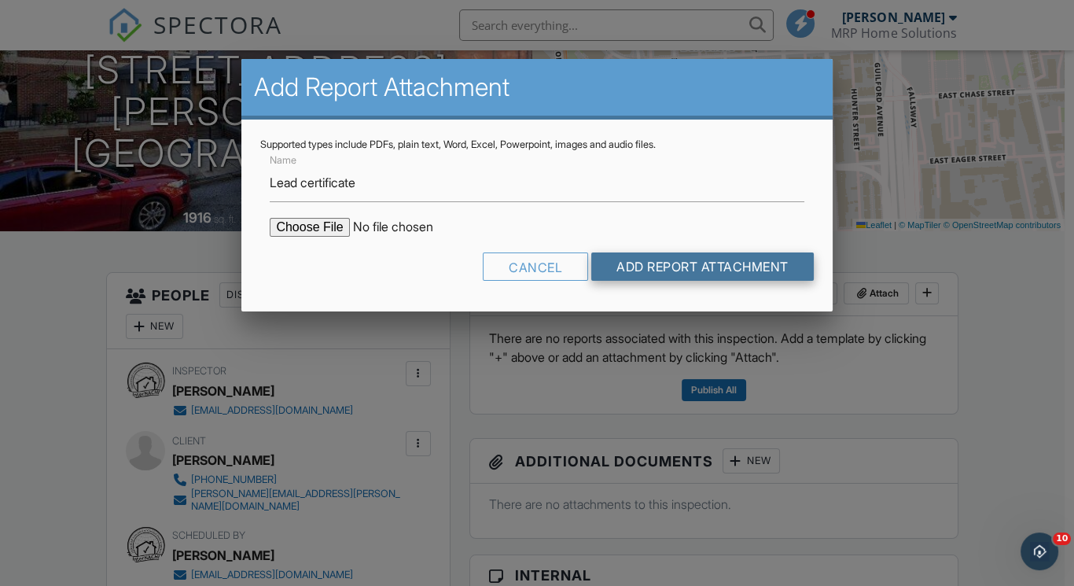
click at [678, 266] on input "Add Report Attachment" at bounding box center [702, 266] width 222 height 28
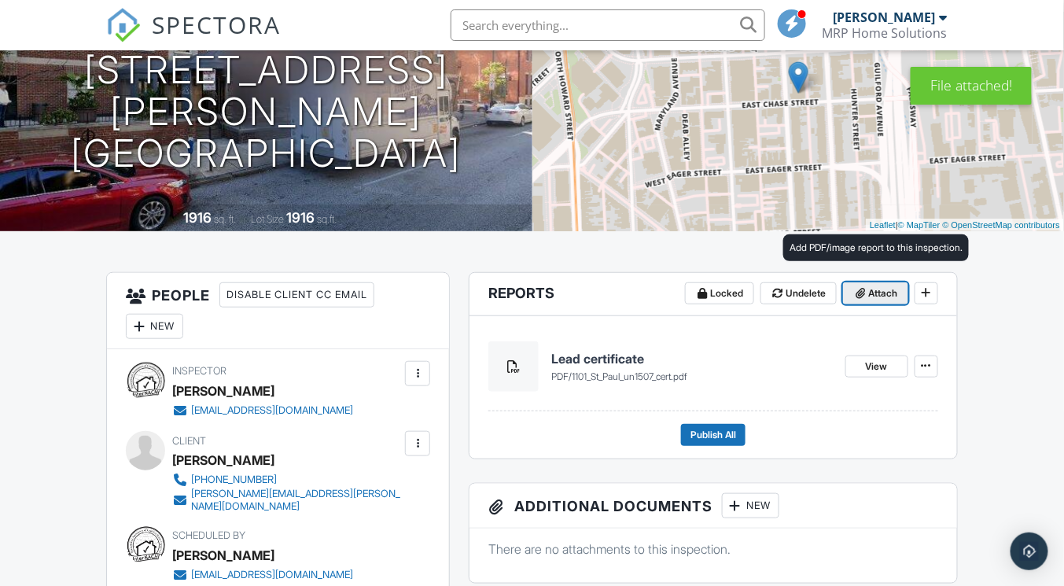
click at [882, 300] on span "Attach" at bounding box center [883, 293] width 29 height 16
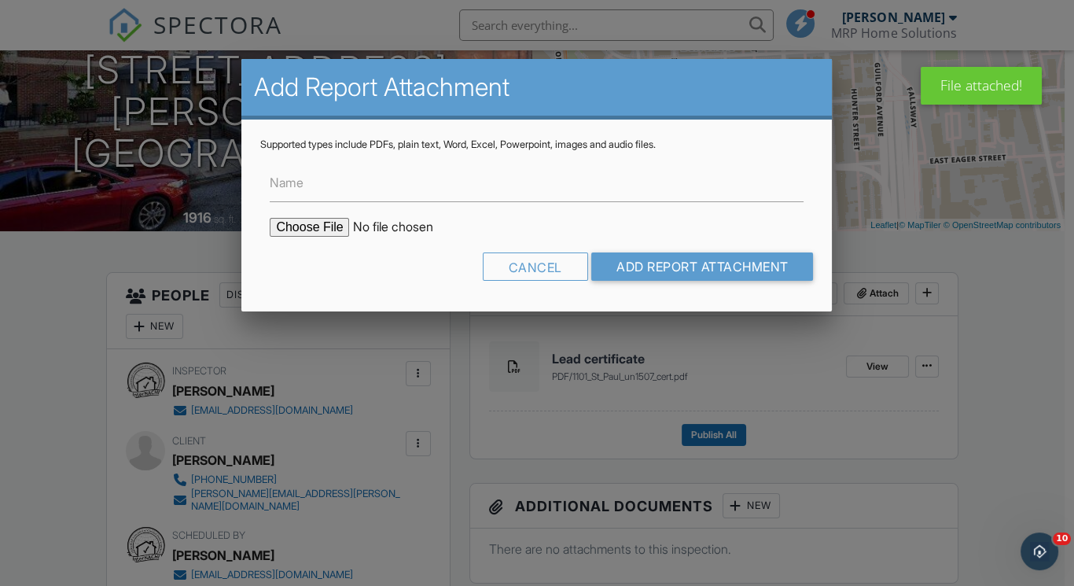
click at [298, 222] on input "file" at bounding box center [403, 227] width 267 height 19
type input "C:\fakepath\LeadFormA_Disclaimer (1).pdf"
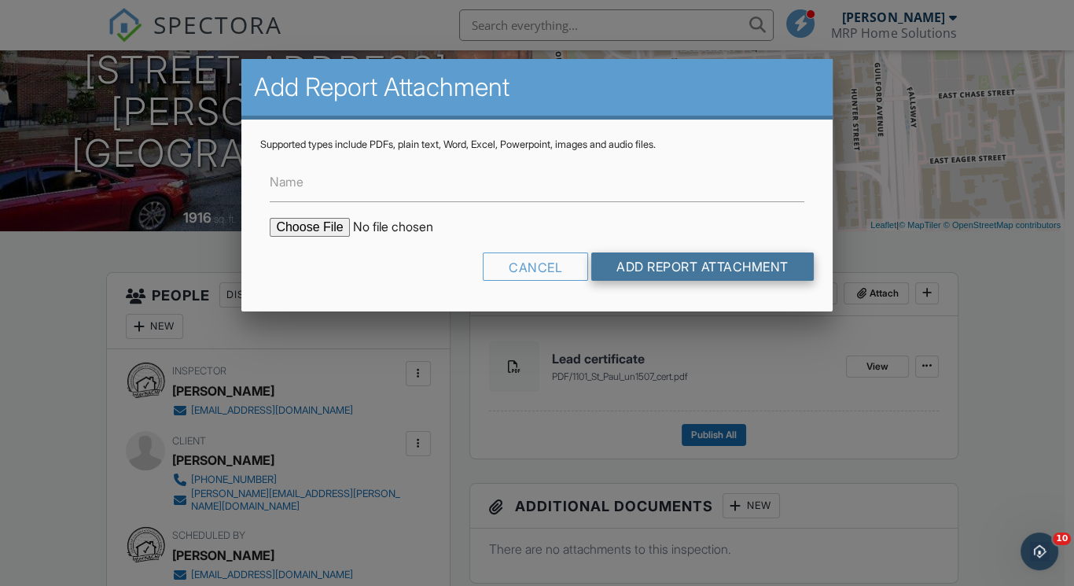
click at [655, 274] on input "Add Report Attachment" at bounding box center [702, 266] width 222 height 28
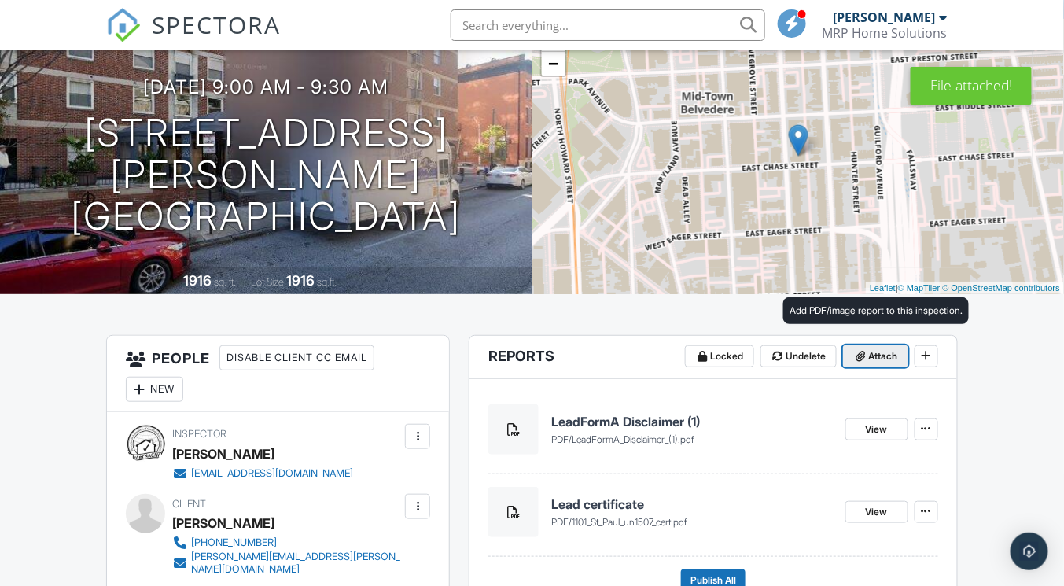
click at [853, 351] on span at bounding box center [861, 356] width 16 height 16
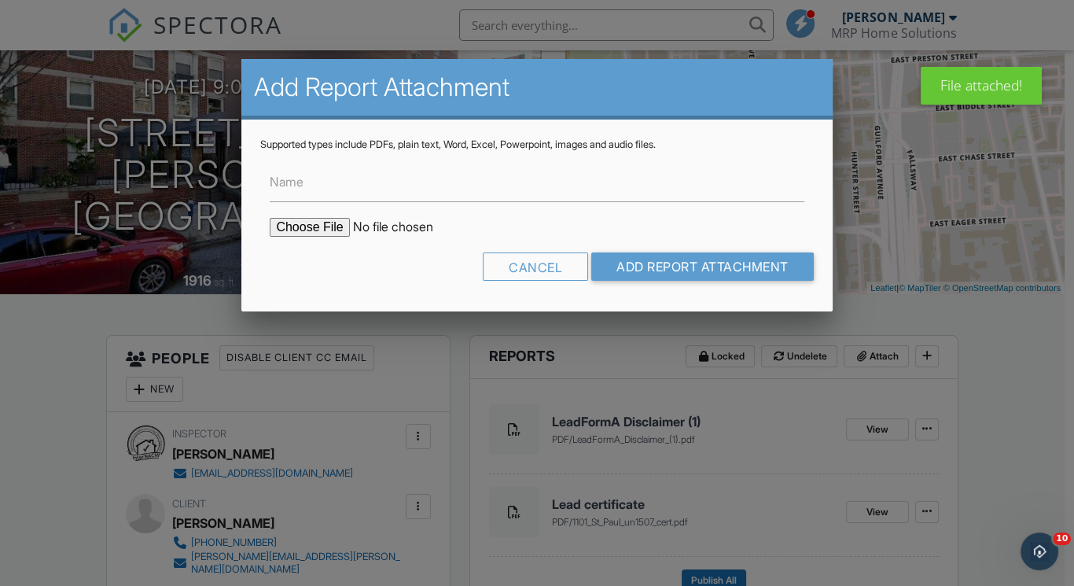
click at [317, 221] on input "file" at bounding box center [403, 227] width 267 height 19
type input "C:\fakepath\LeadForm330_Instructions (3).pdf"
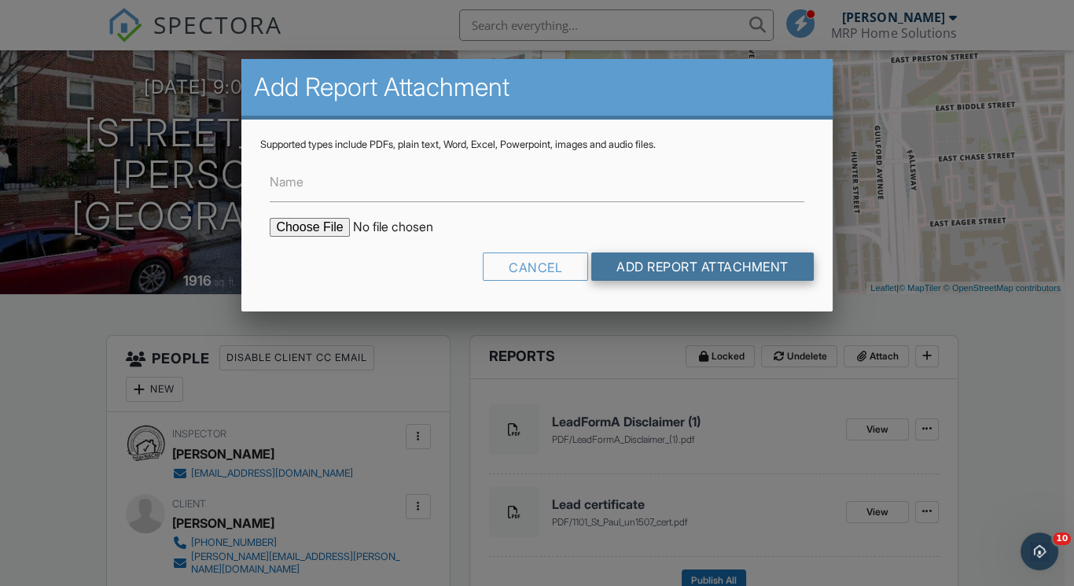
click at [642, 259] on input "Add Report Attachment" at bounding box center [702, 266] width 222 height 28
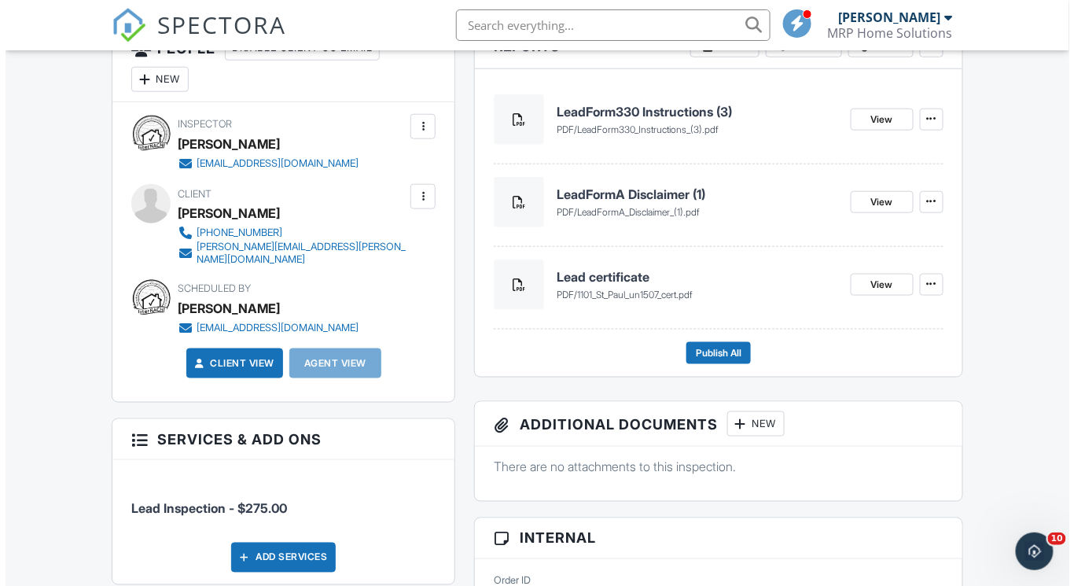
scroll to position [440, 0]
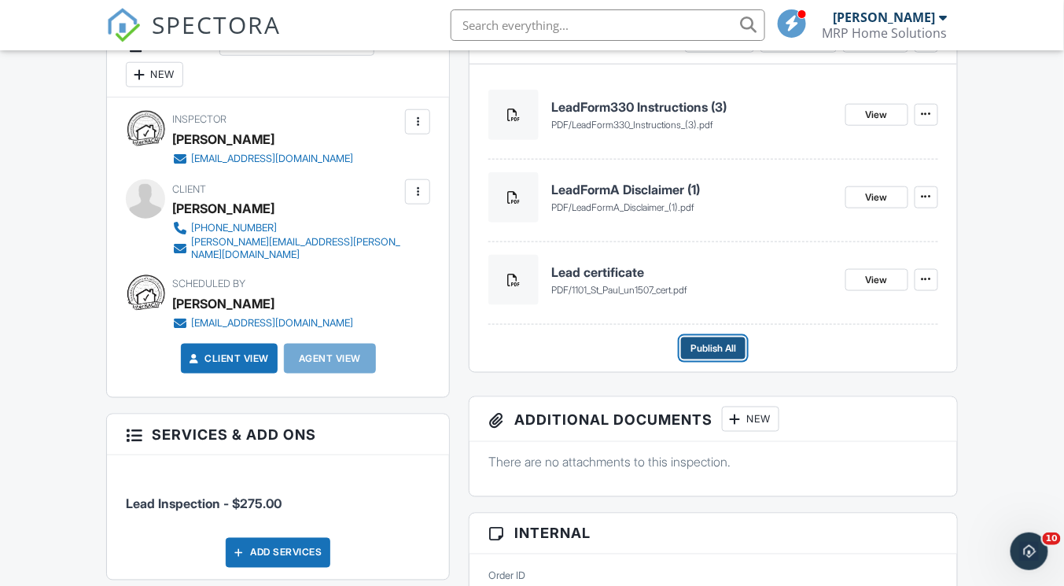
click at [700, 348] on span "Publish All" at bounding box center [713, 348] width 46 height 16
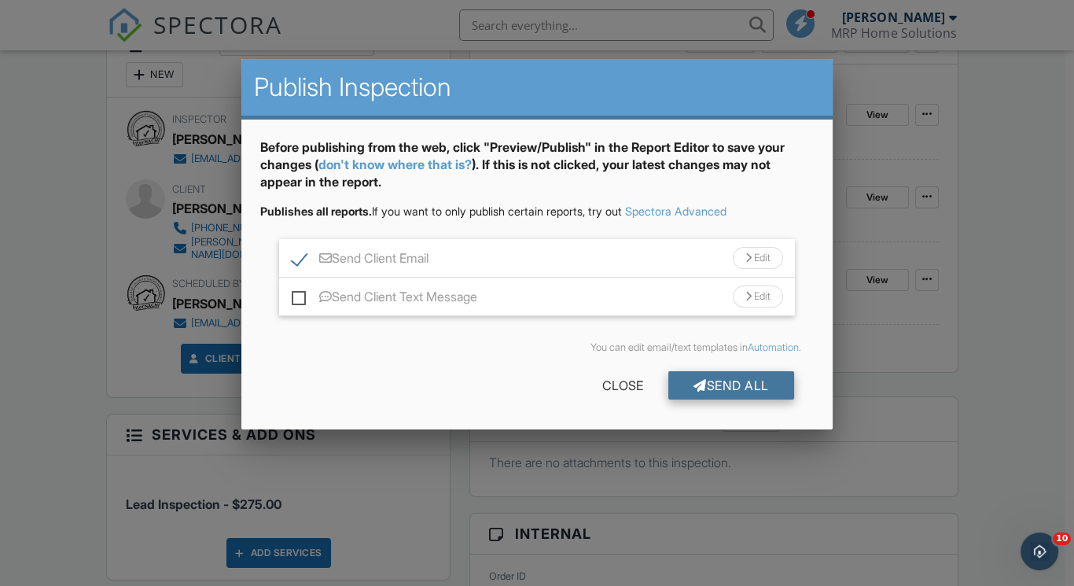
click at [703, 382] on div "Send All" at bounding box center [731, 385] width 126 height 28
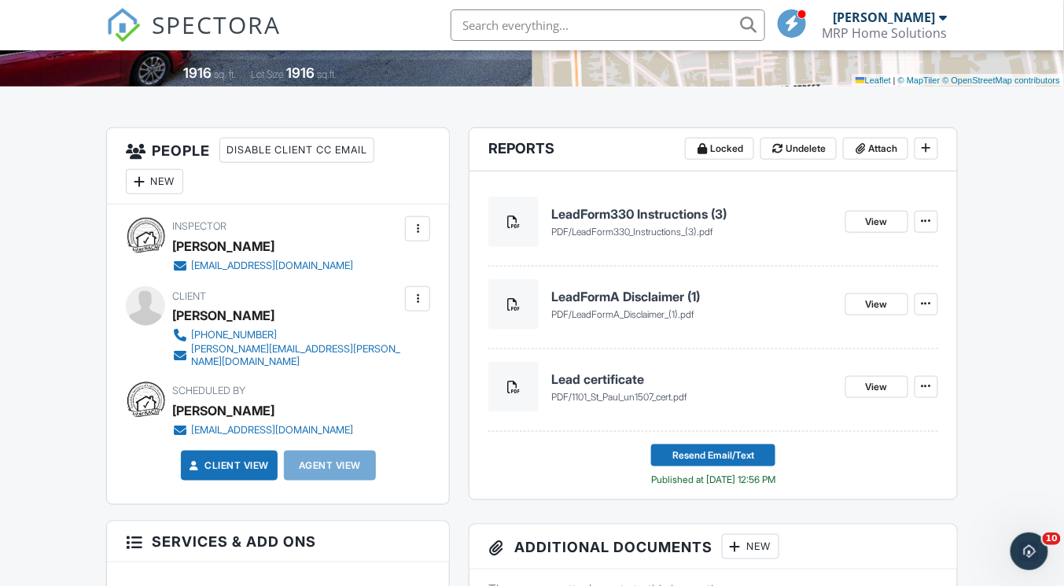
scroll to position [377, 0]
